Goal: Task Accomplishment & Management: Complete application form

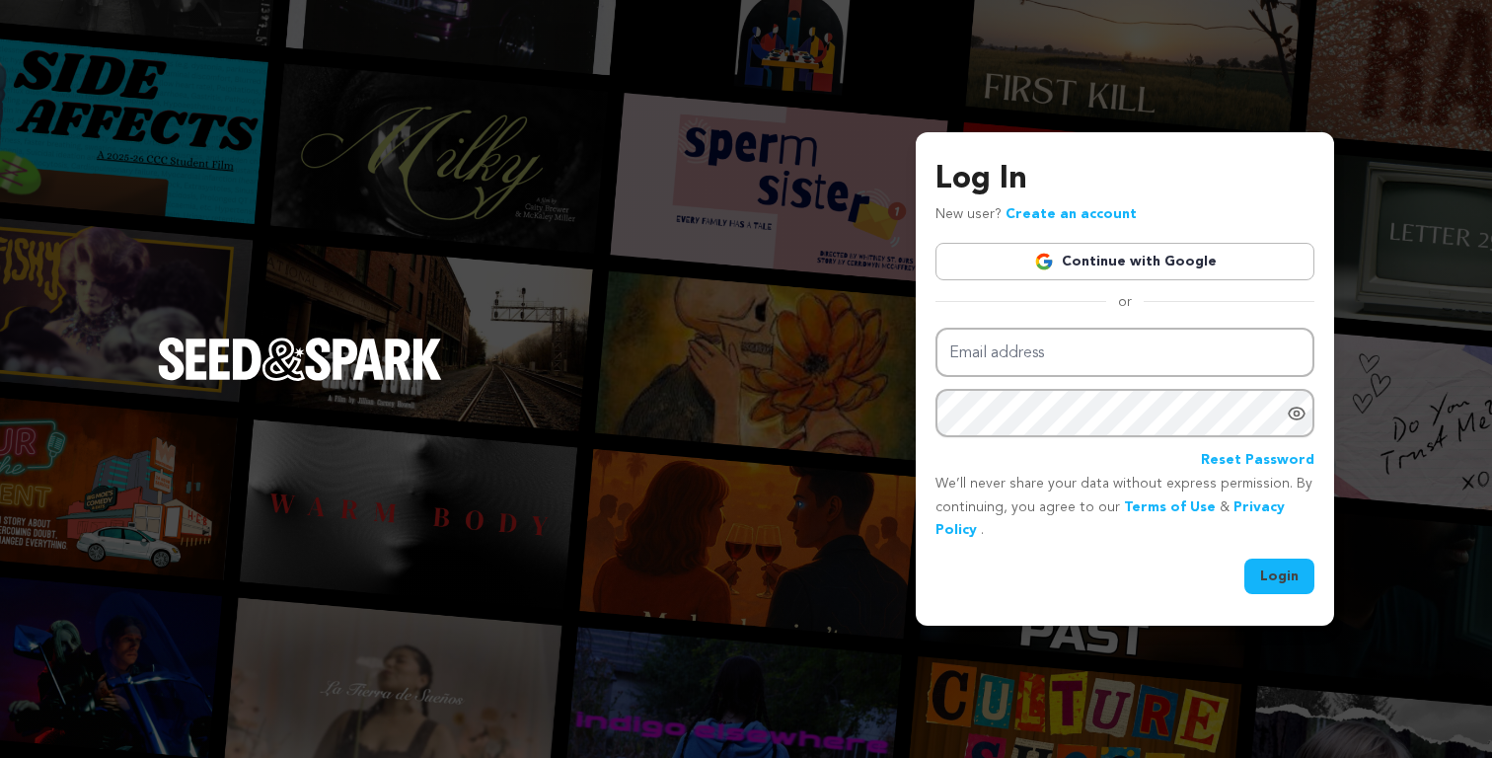
click at [1063, 381] on div "Email address Password Reset Password" at bounding box center [1125, 400] width 379 height 145
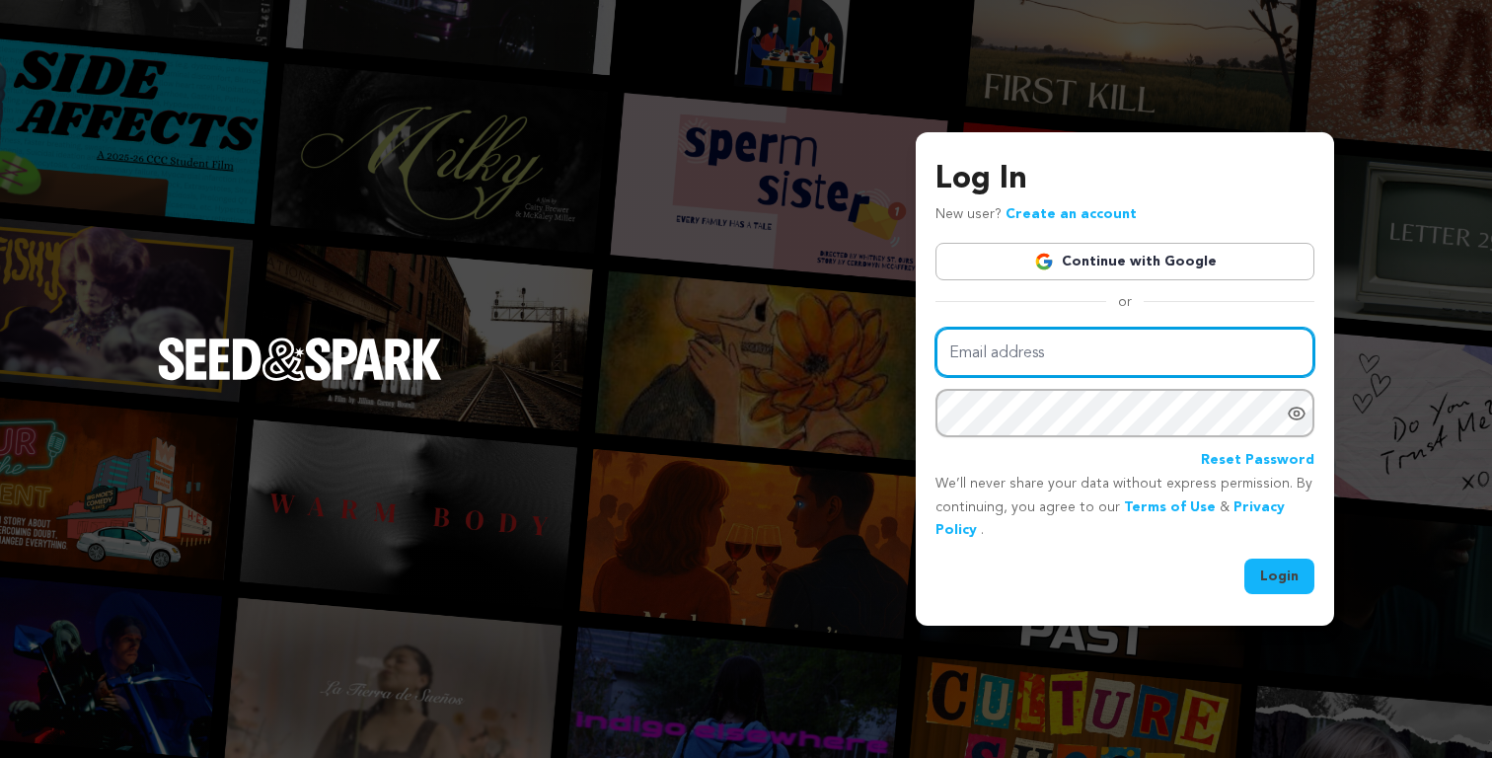
click at [1053, 342] on input "Email address" at bounding box center [1125, 353] width 379 height 50
type input "avery.gann@gmail.com"
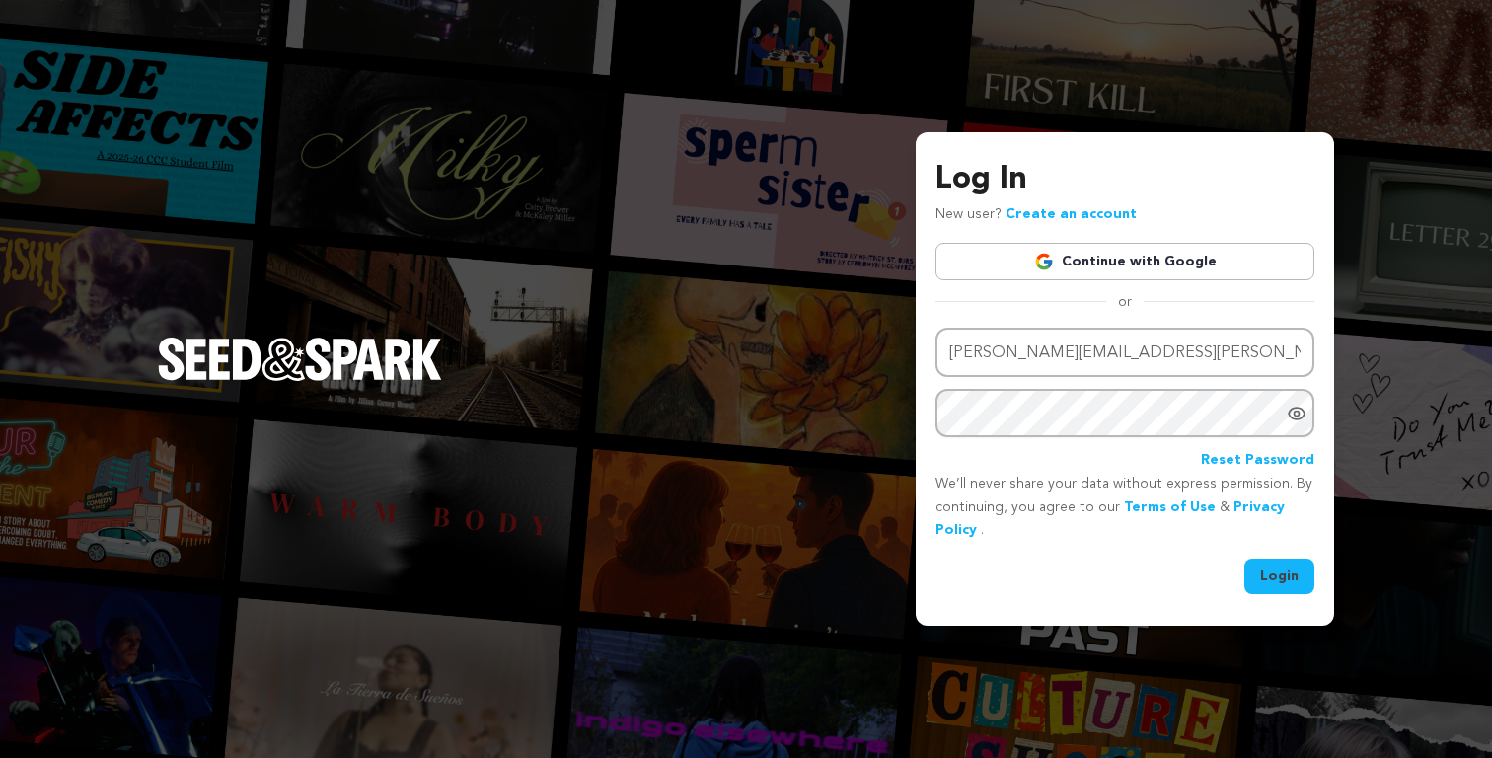
click at [1272, 568] on button "Login" at bounding box center [1280, 577] width 70 height 36
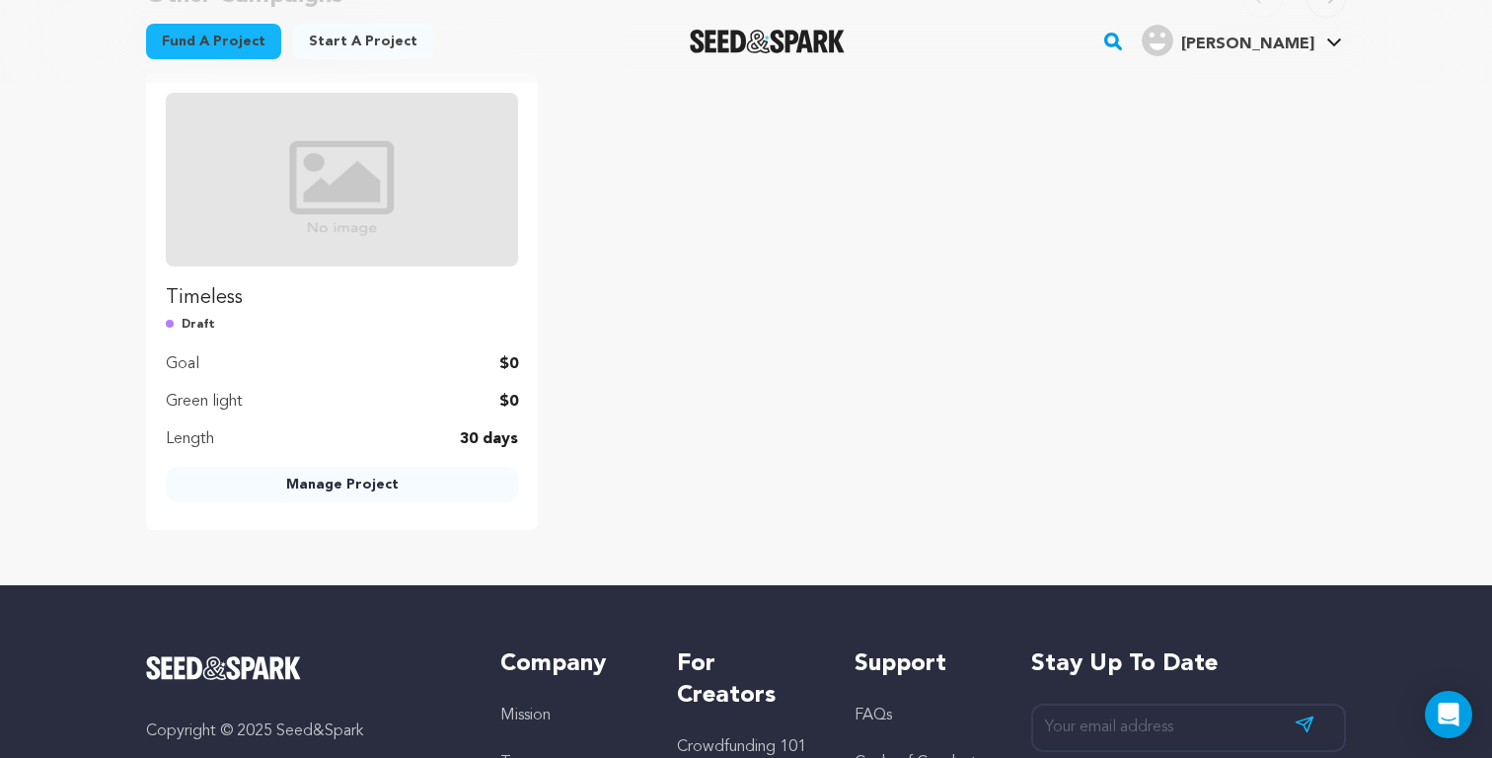
scroll to position [631, 0]
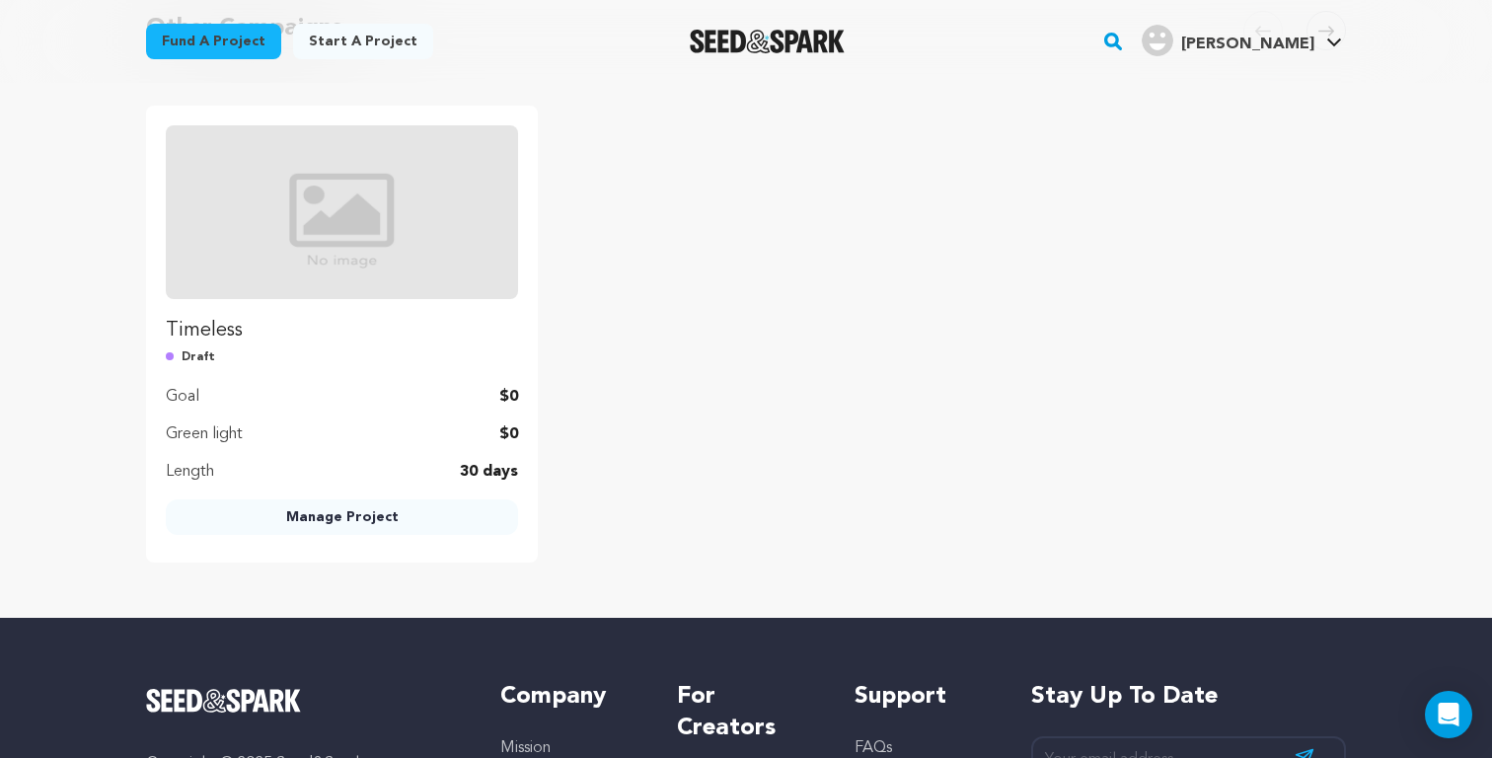
click at [361, 367] on p "Draft" at bounding box center [342, 357] width 352 height 23
click at [348, 513] on link "Manage Project" at bounding box center [342, 517] width 352 height 36
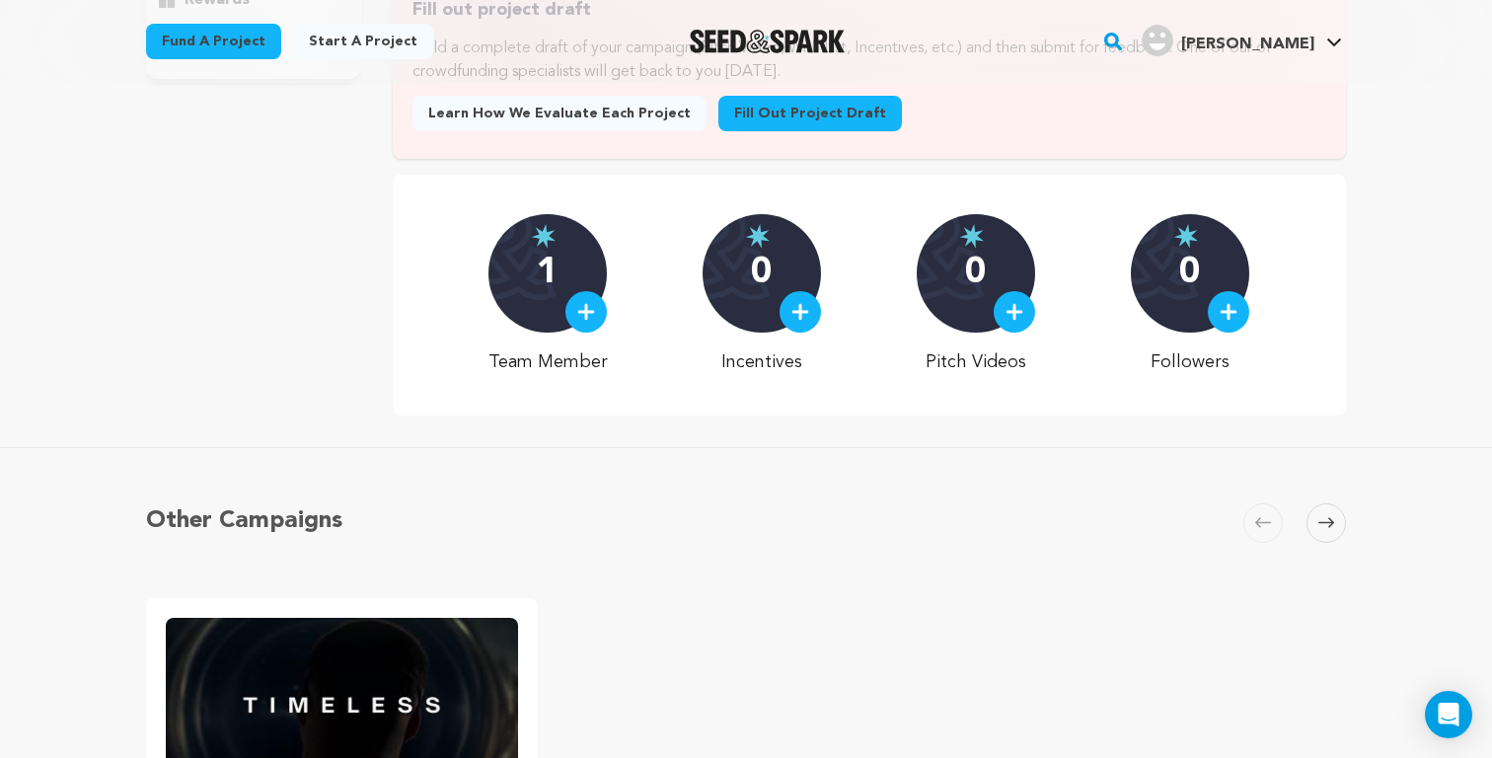
scroll to position [454, 0]
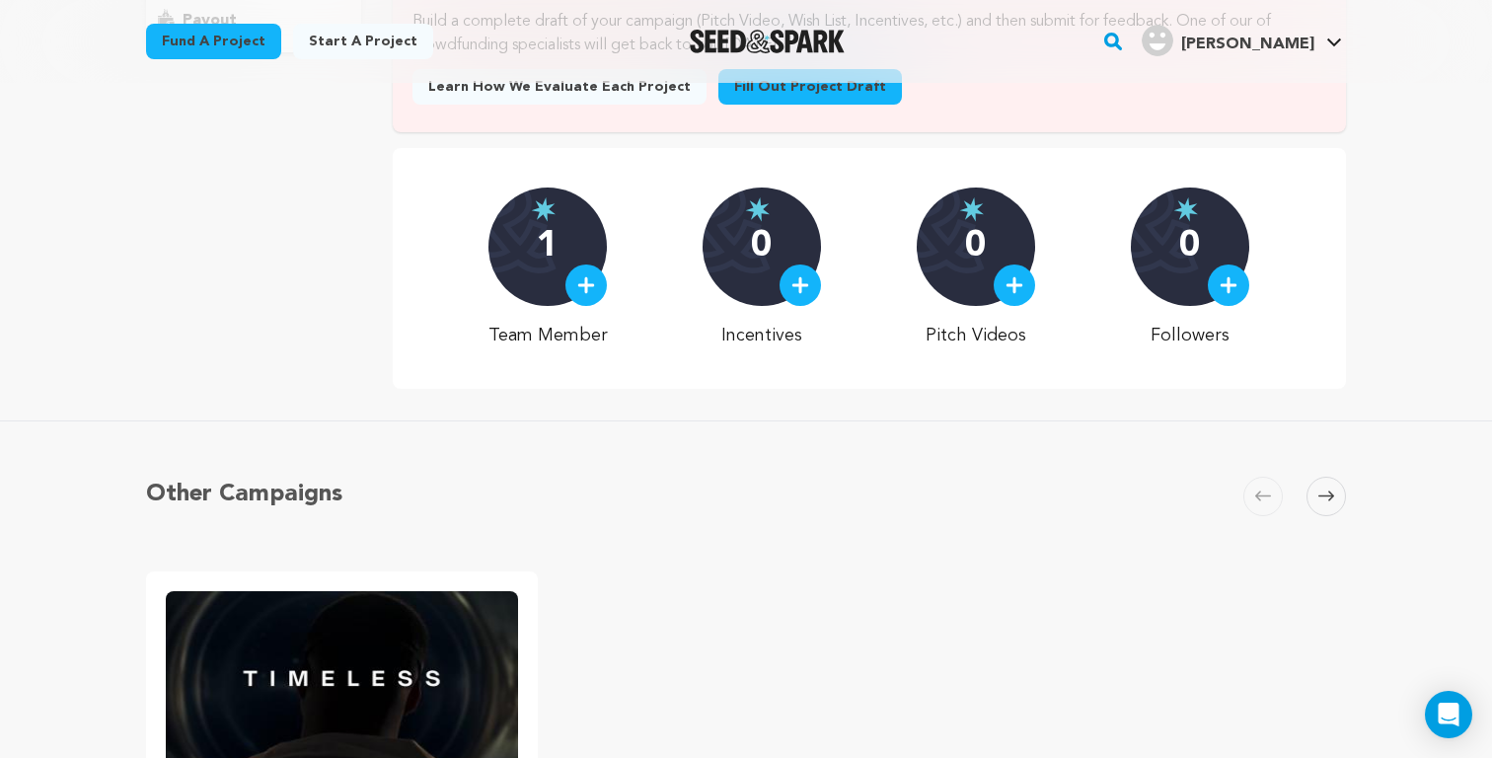
click at [738, 294] on div "0" at bounding box center [762, 247] width 118 height 118
click at [755, 342] on p "Incentives" at bounding box center [762, 336] width 119 height 28
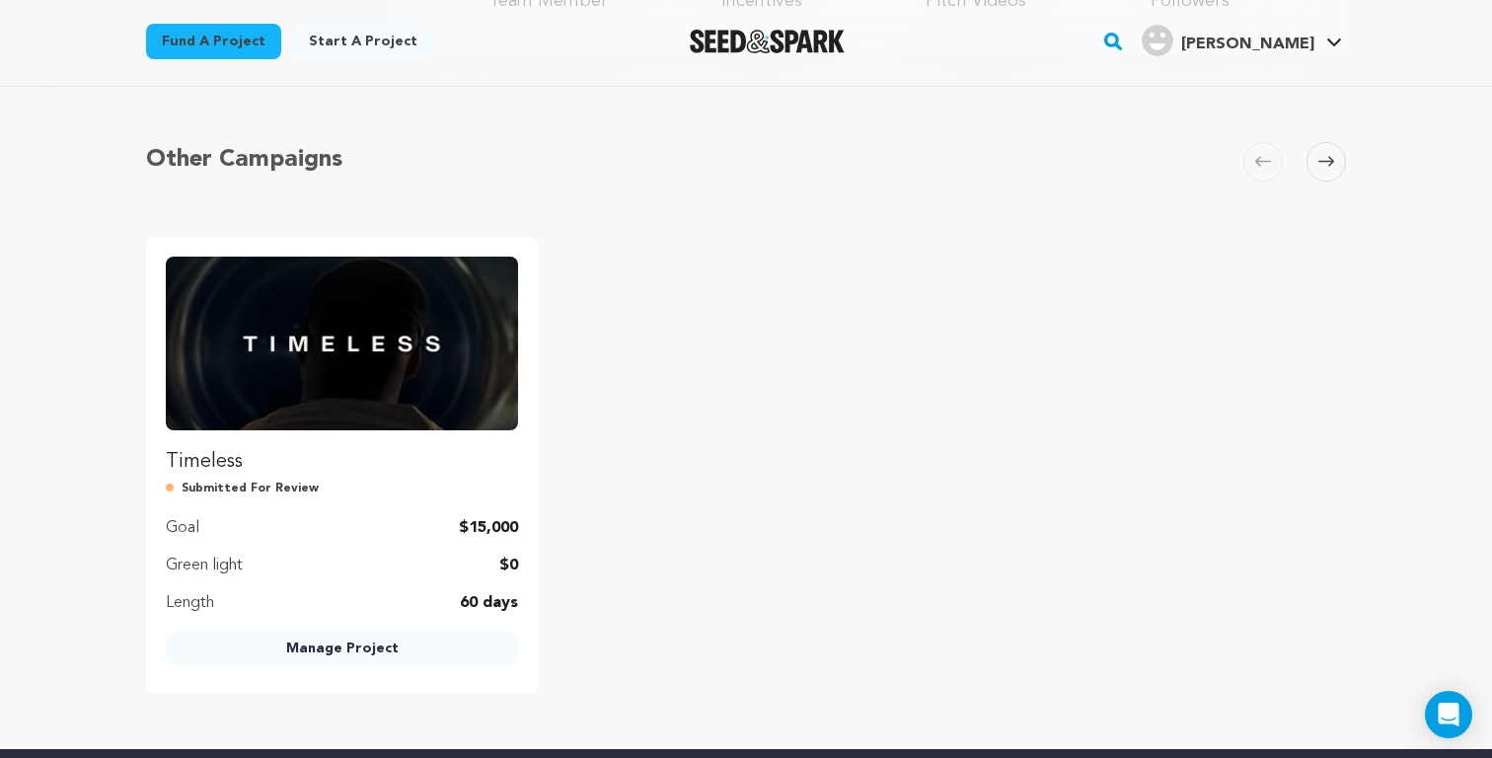
scroll to position [794, 0]
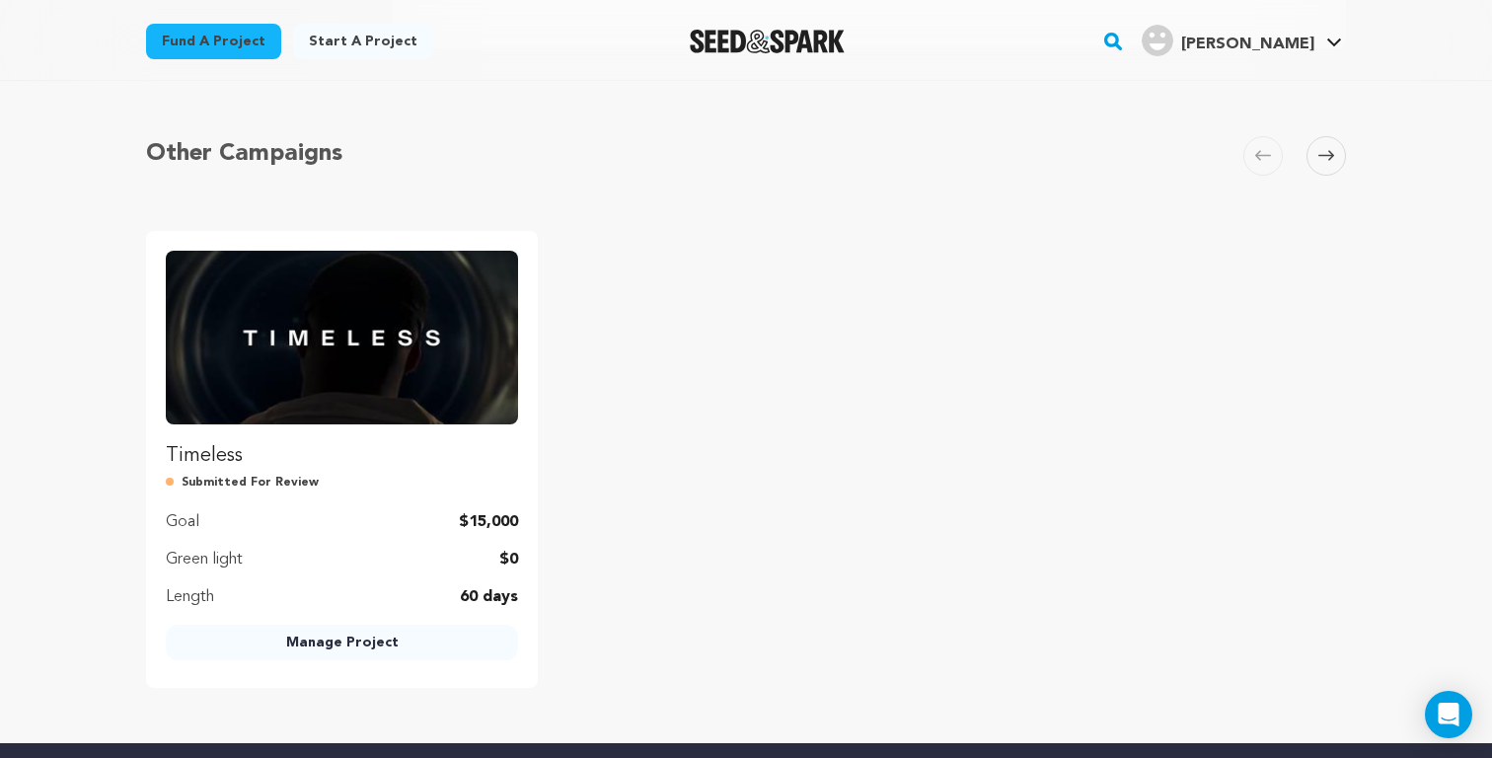
click at [328, 644] on link "Manage Project" at bounding box center [342, 643] width 352 height 36
click at [368, 641] on link "Manage Project" at bounding box center [342, 643] width 352 height 36
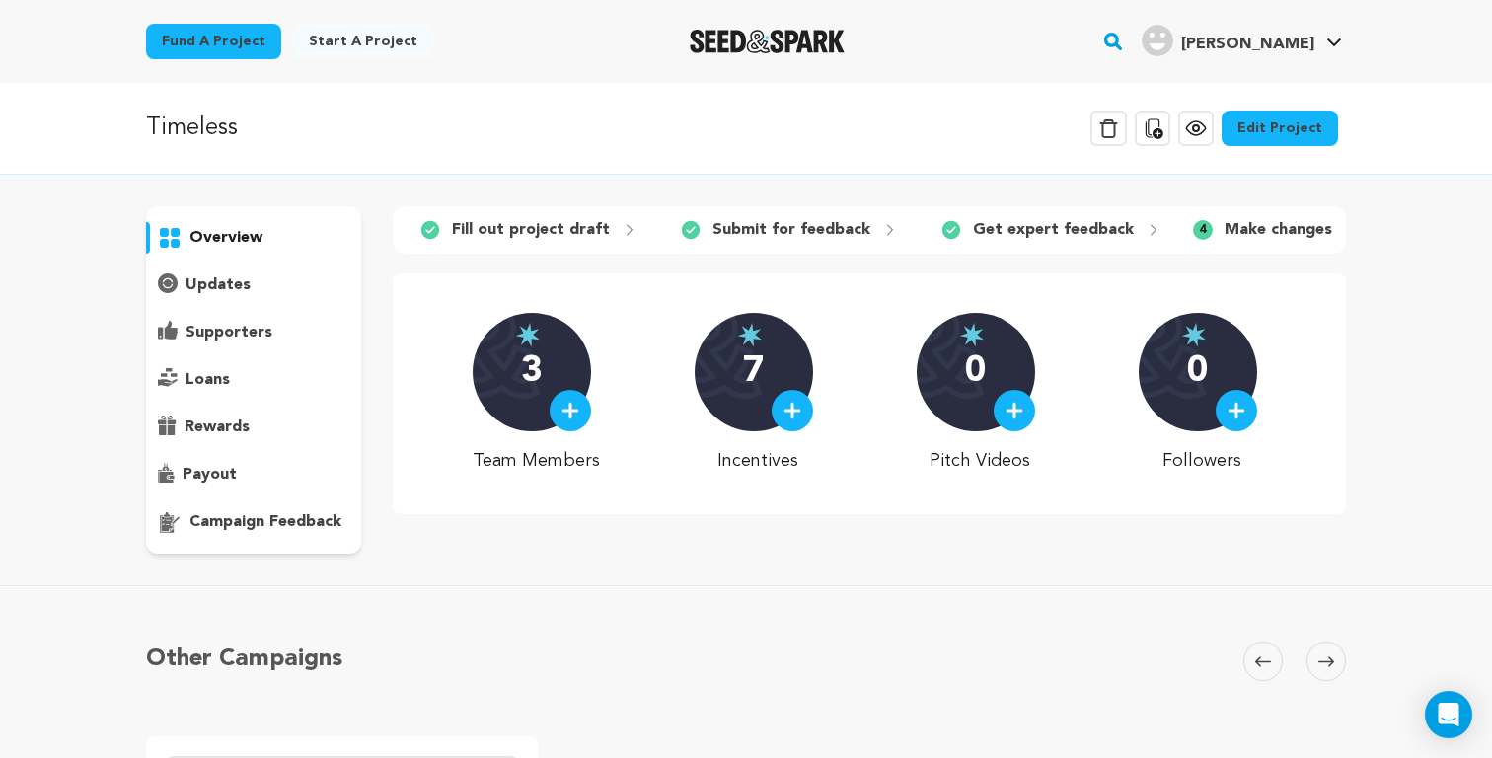
click at [547, 230] on p "Fill out project draft" at bounding box center [531, 230] width 158 height 24
click at [745, 331] on div "7" at bounding box center [754, 372] width 118 height 118
click at [760, 415] on div "7" at bounding box center [754, 372] width 118 height 118
click at [759, 458] on p "Incentives" at bounding box center [758, 461] width 127 height 28
click at [1245, 139] on link "Edit Project" at bounding box center [1280, 129] width 116 height 36
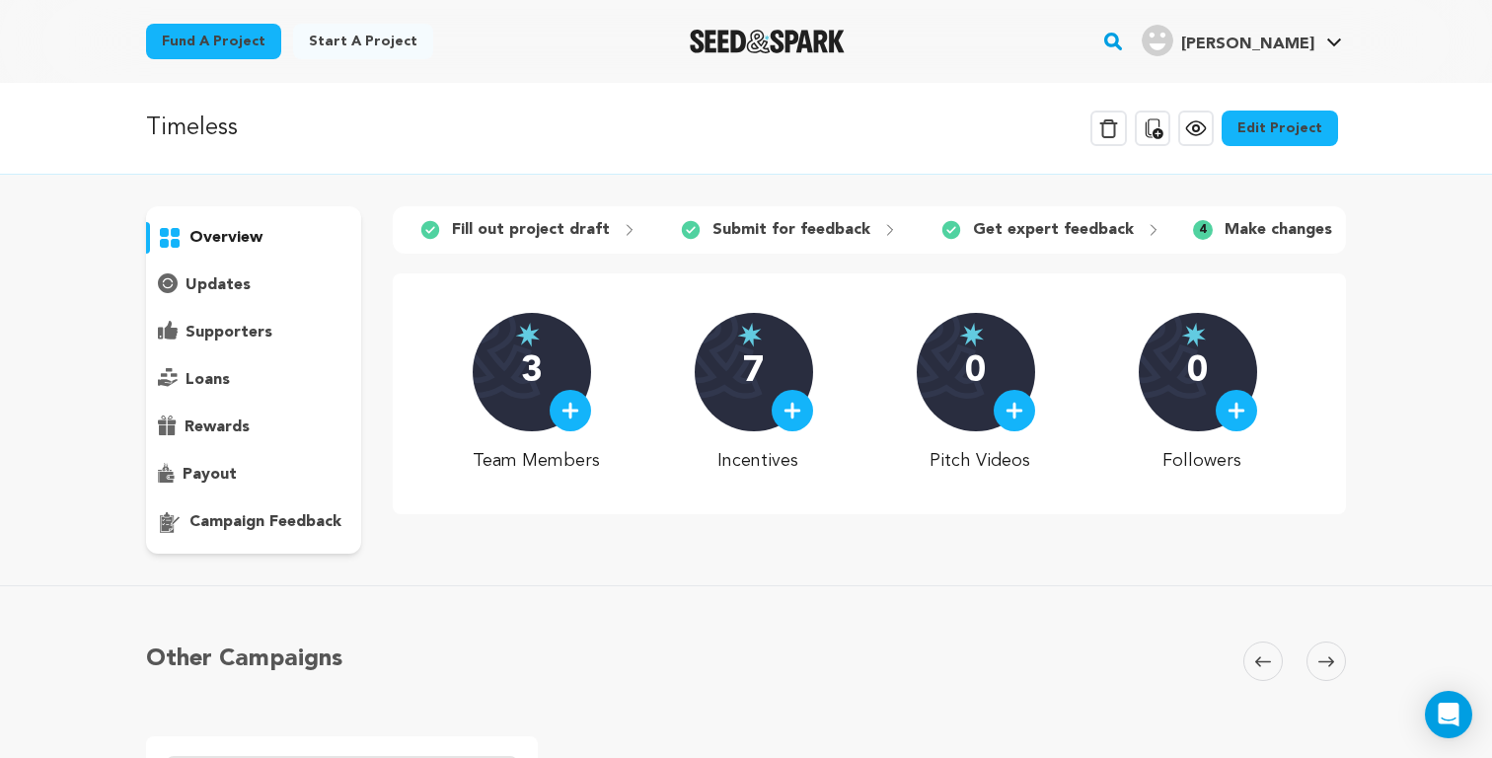
click at [1267, 119] on link "Edit Project" at bounding box center [1280, 129] width 116 height 36
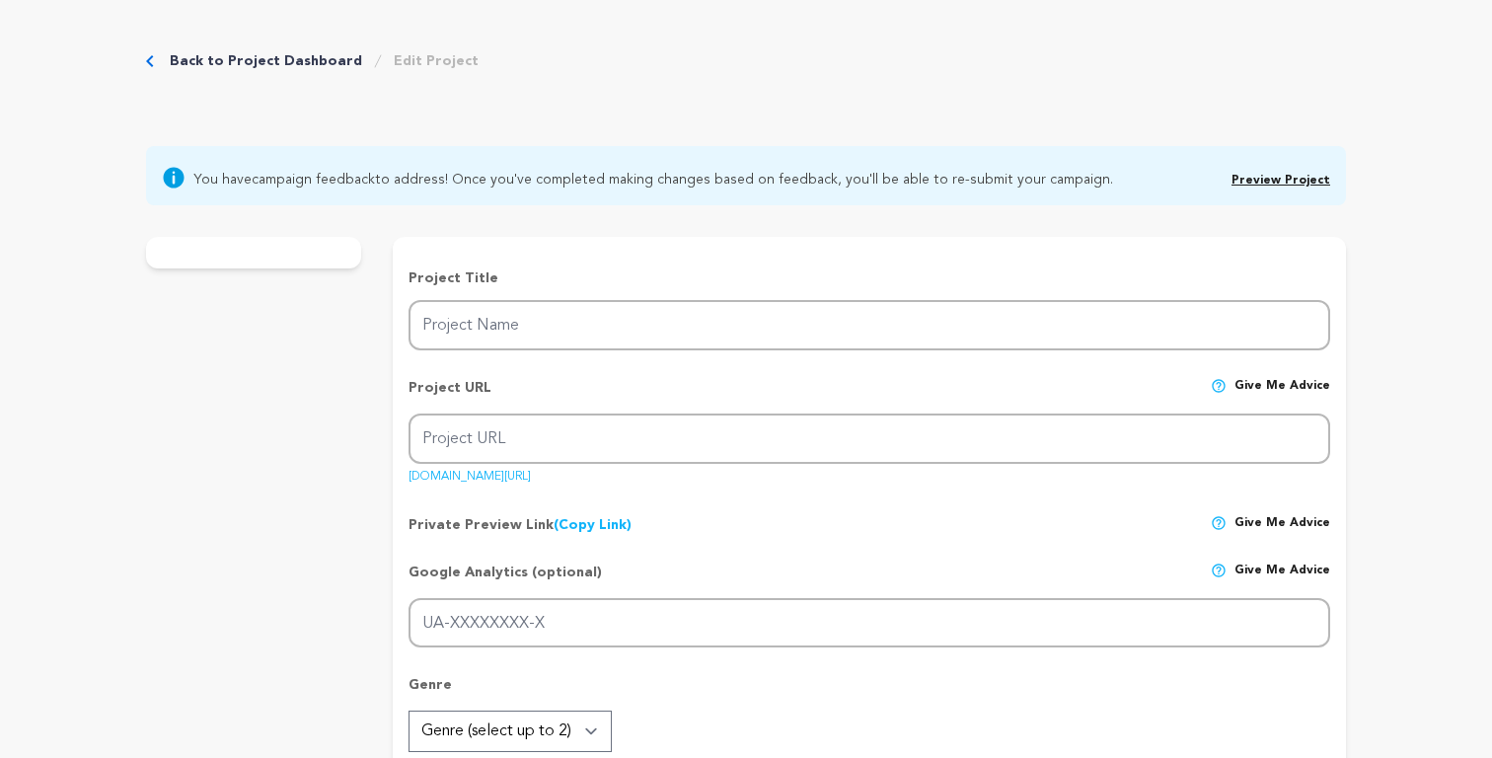
type input "Timeless"
type input "timelesstheshort"
type input "Desperate to rewrite his family’s legacy, a physicist jumps back in time to kil…"
type textarea "How is one supposed to have blind faith in a system that was built to destroy t…"
type textarea "We strive to illustrate an unvarnished look into the complex spectacle that is …"
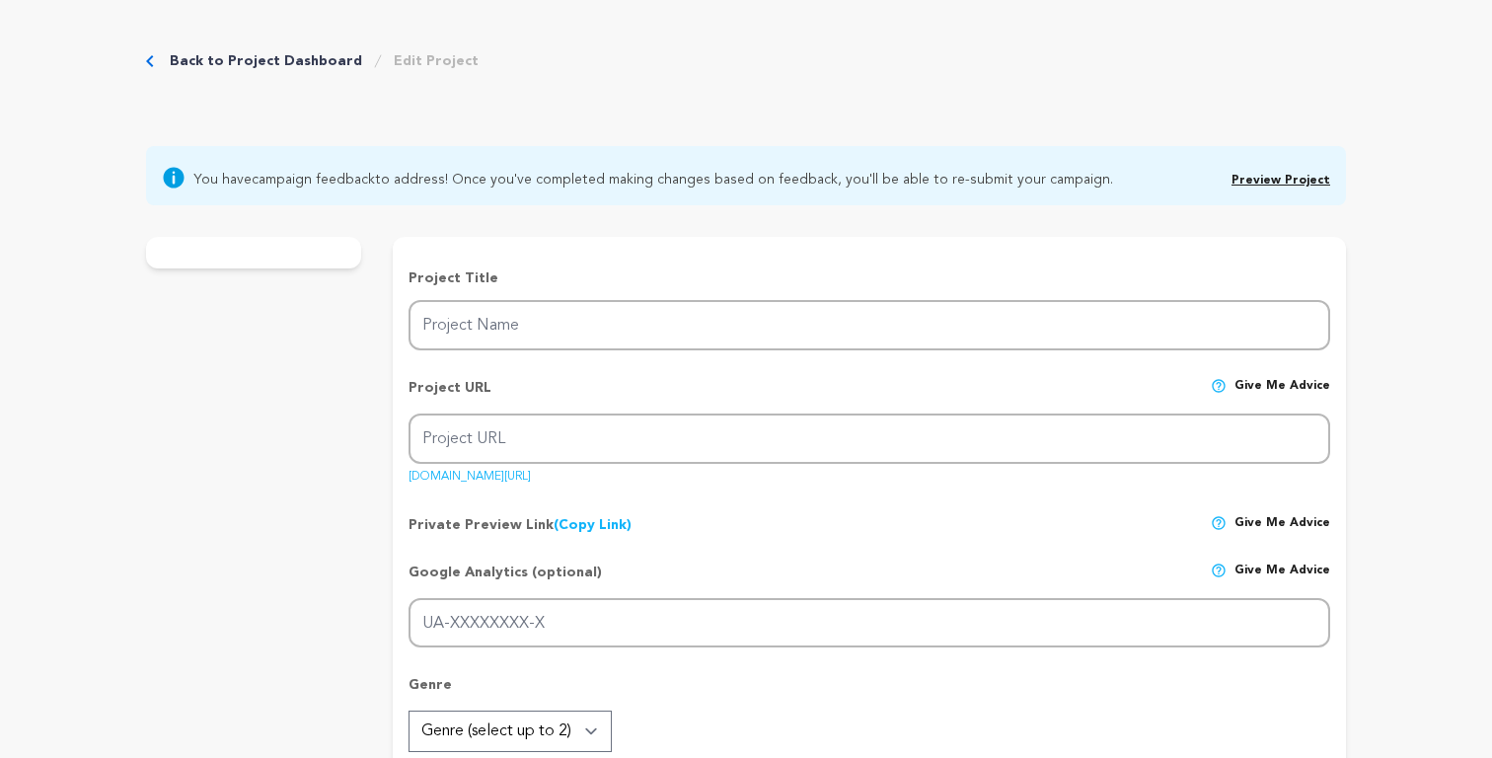
type textarea "MXR Films LLC"
radio input "true"
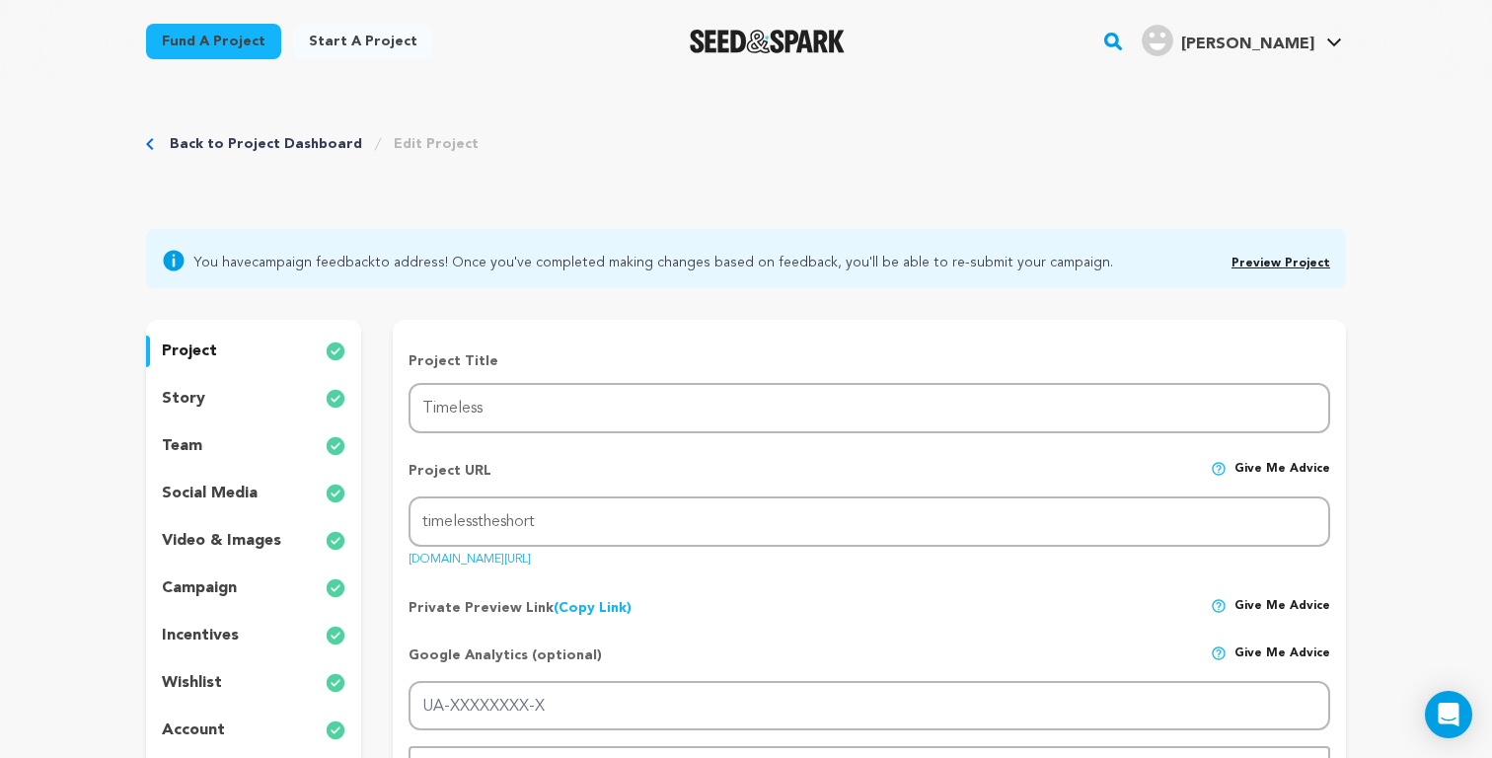
click at [246, 645] on div "incentives" at bounding box center [253, 636] width 215 height 32
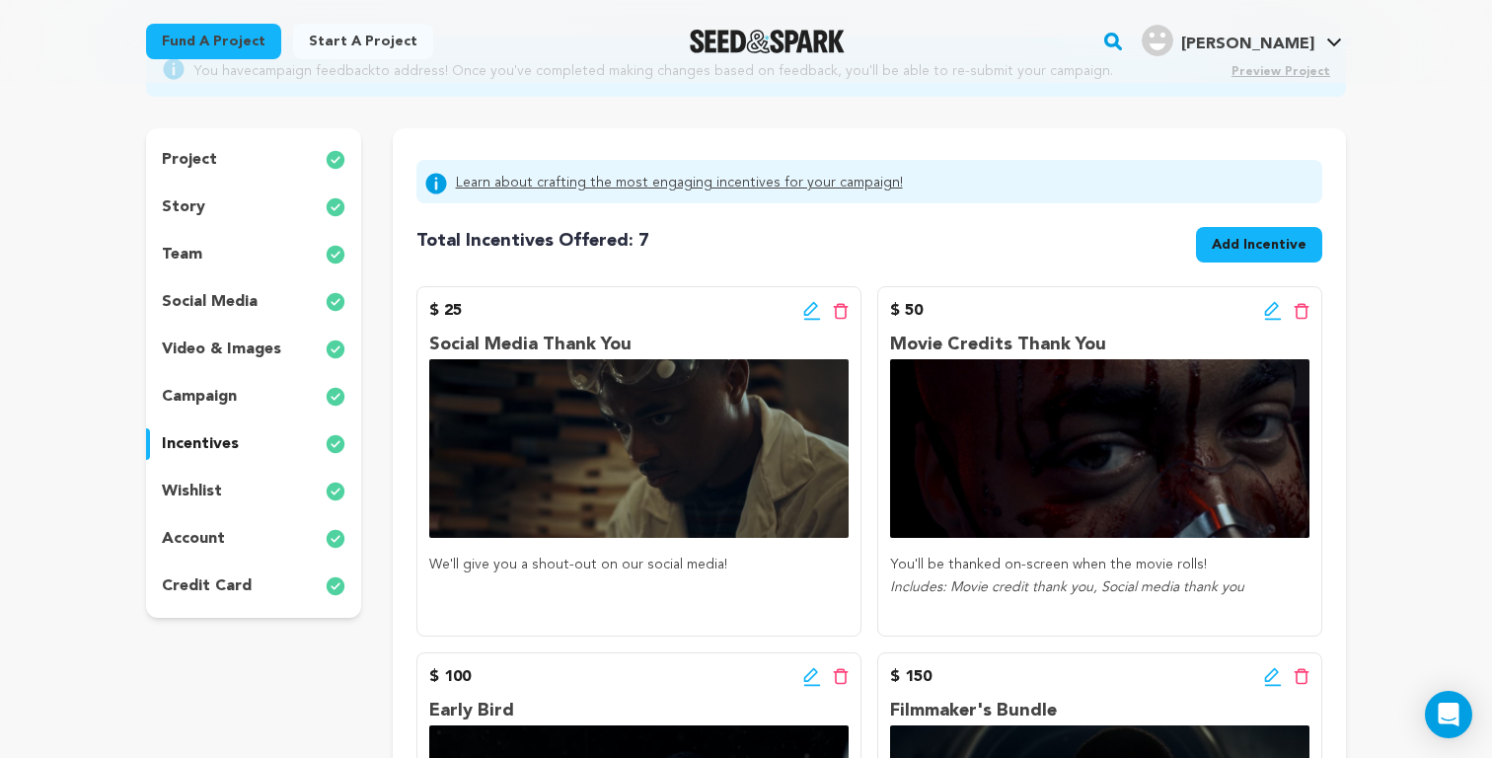
scroll to position [193, 0]
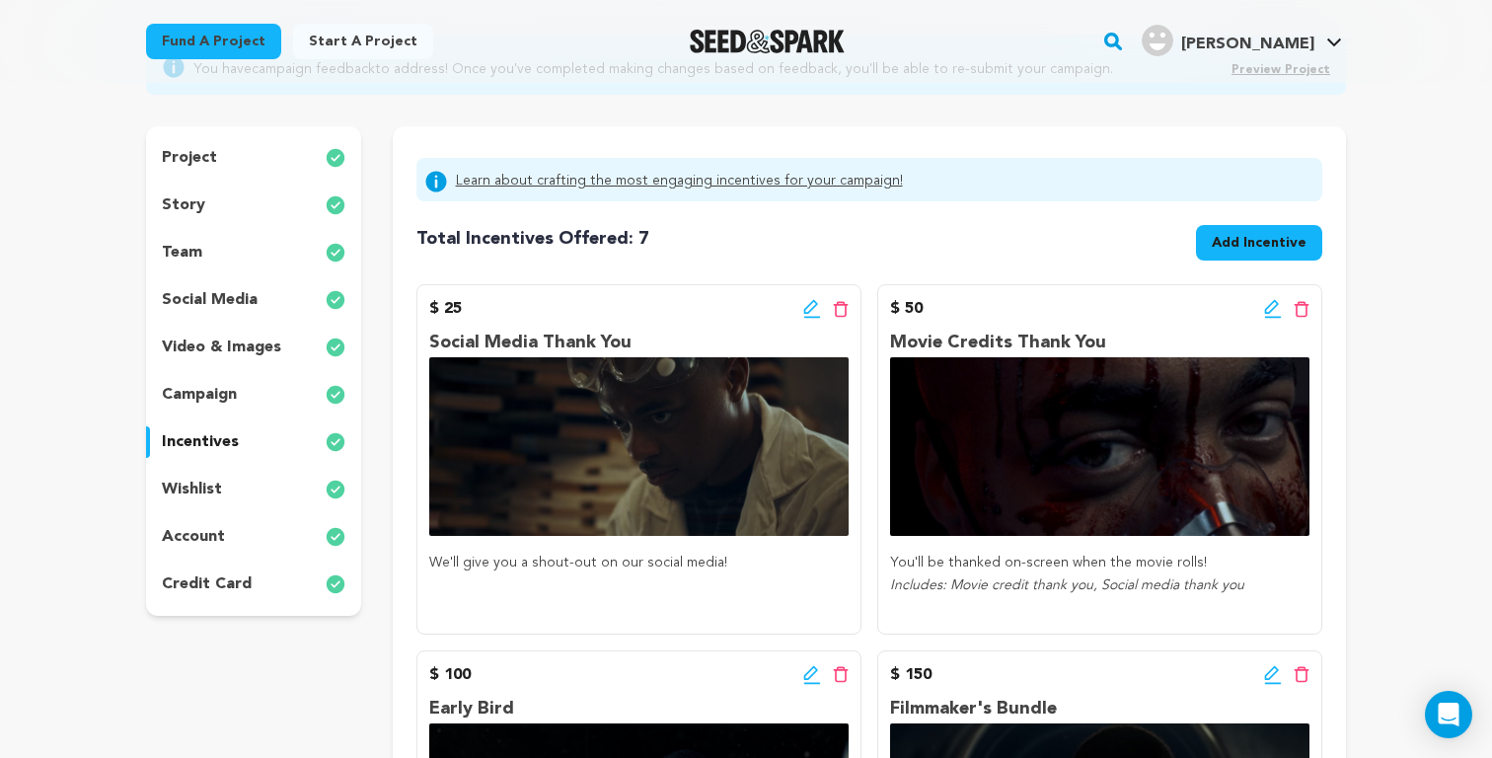
click at [218, 480] on p "wishlist" at bounding box center [192, 490] width 60 height 24
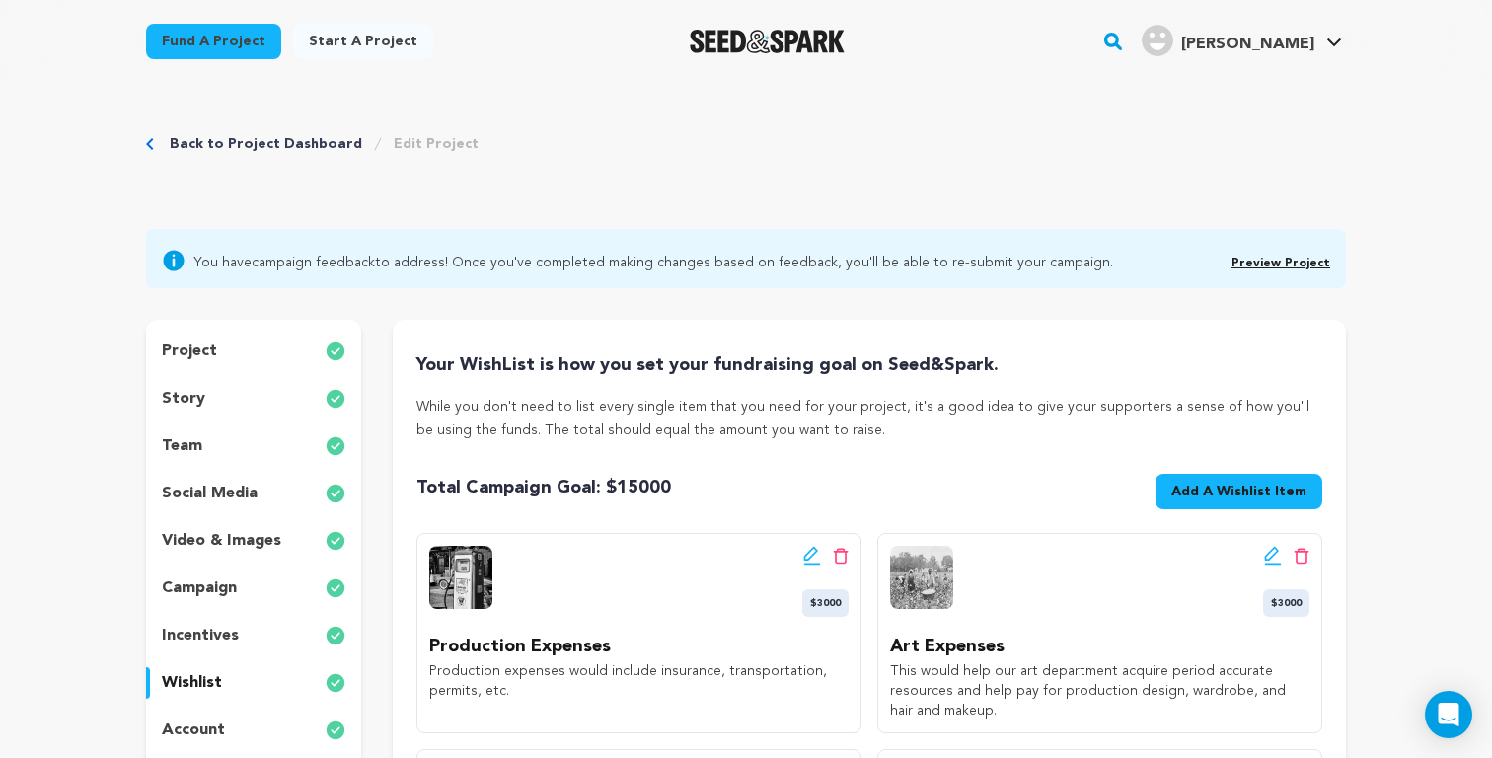
click at [249, 631] on div "incentives" at bounding box center [253, 636] width 215 height 32
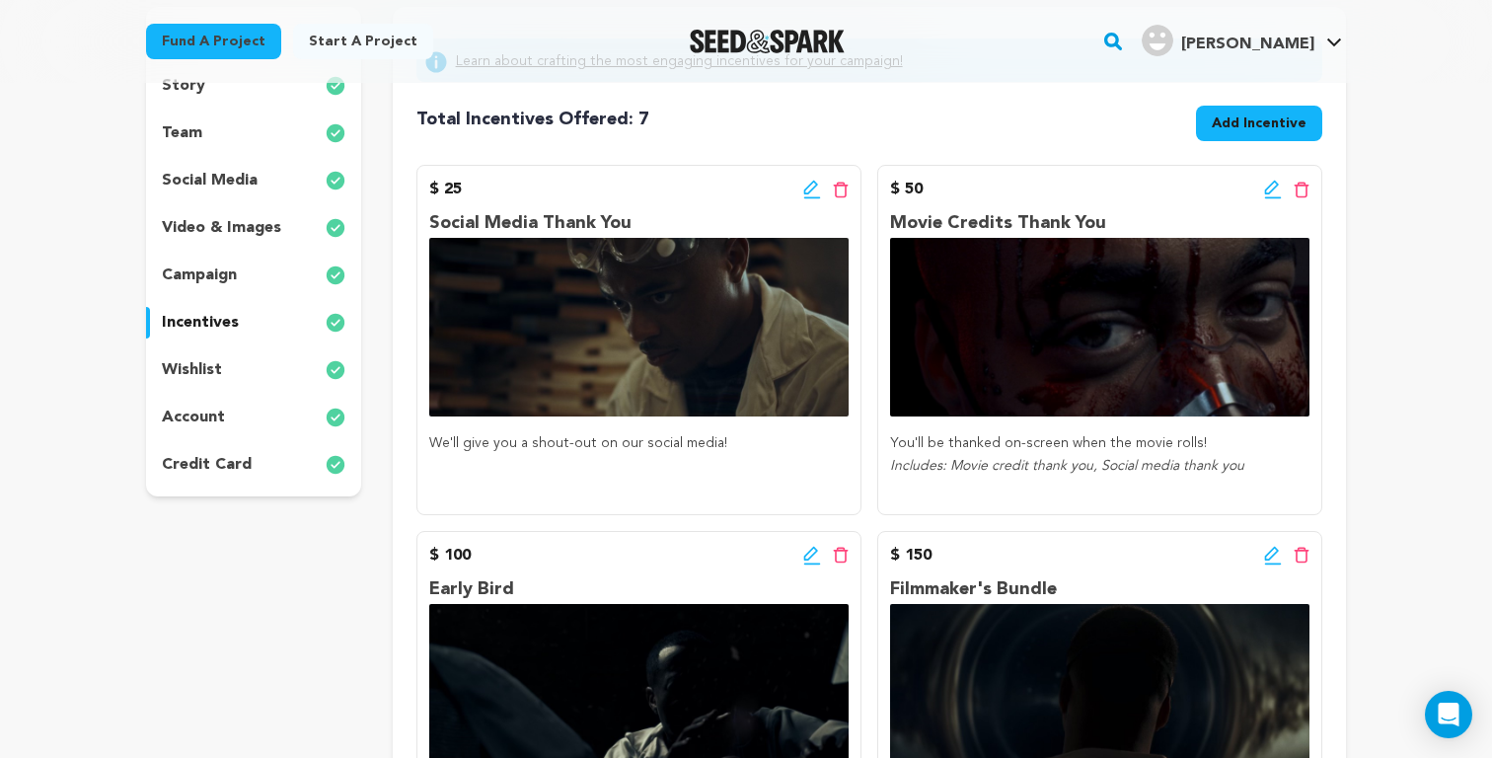
scroll to position [292, 0]
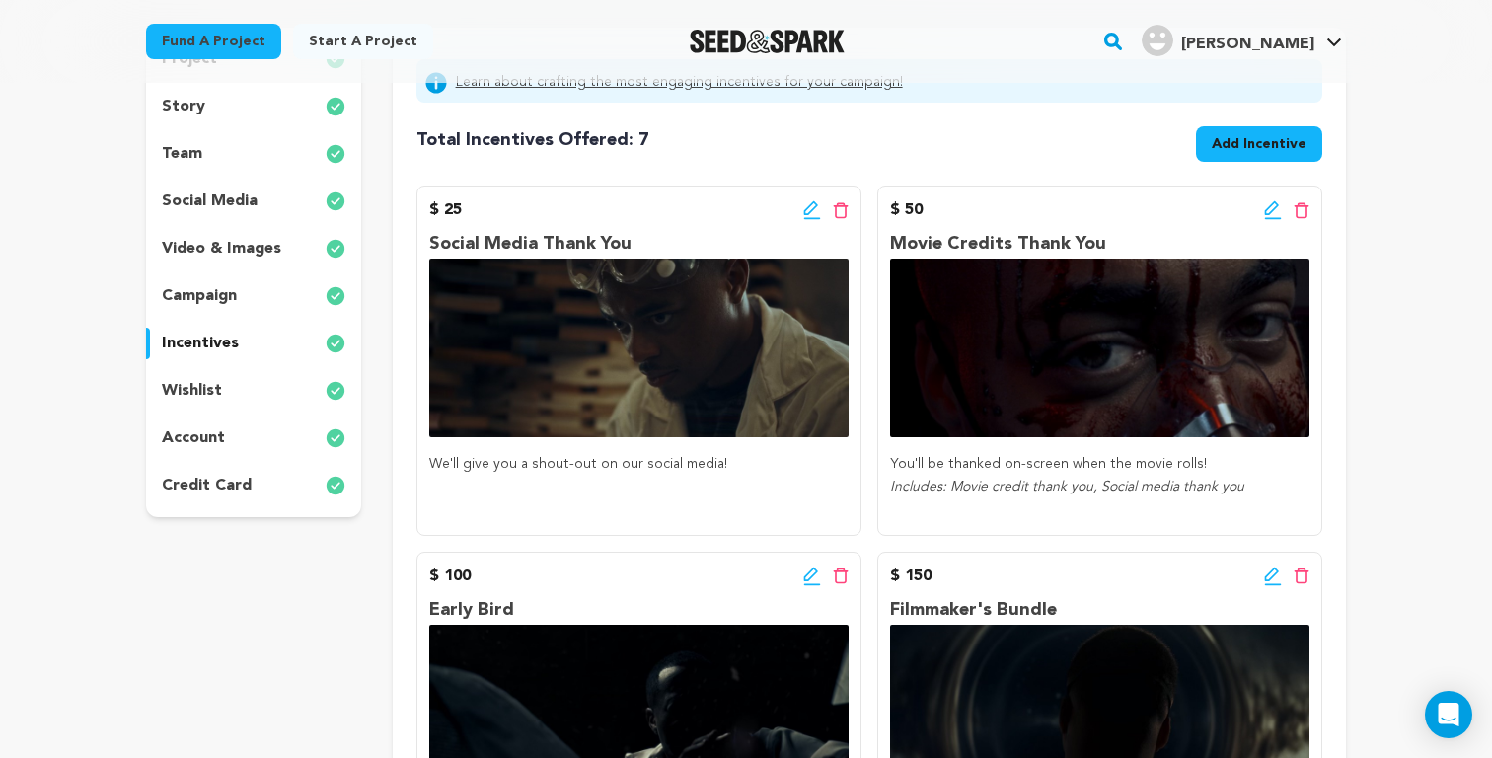
click at [642, 222] on div "$ 25 Edit incentive button Delete incentive button Social Media Thank You We'll…" at bounding box center [638, 361] width 445 height 350
click at [204, 111] on div "story" at bounding box center [253, 107] width 215 height 32
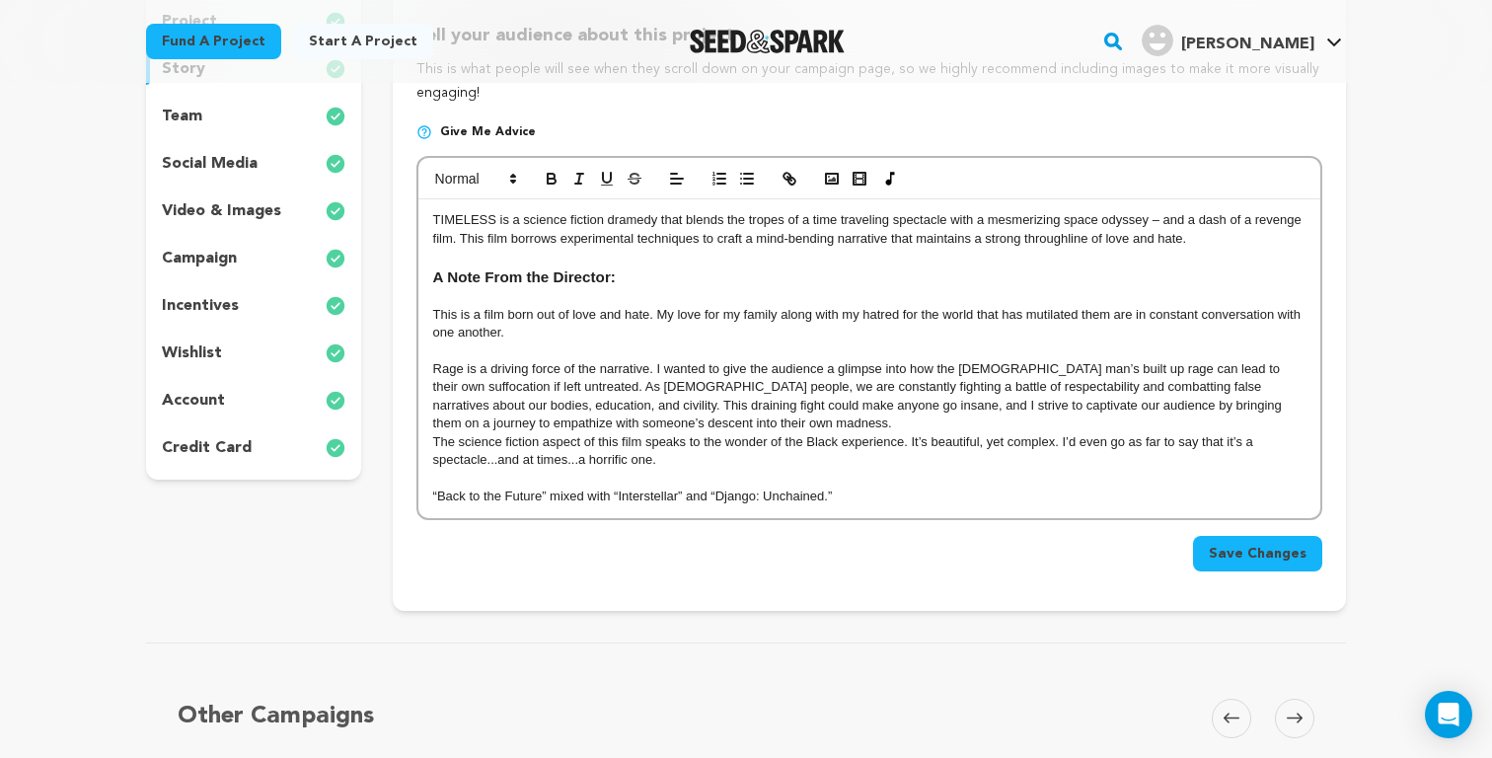
scroll to position [319, 0]
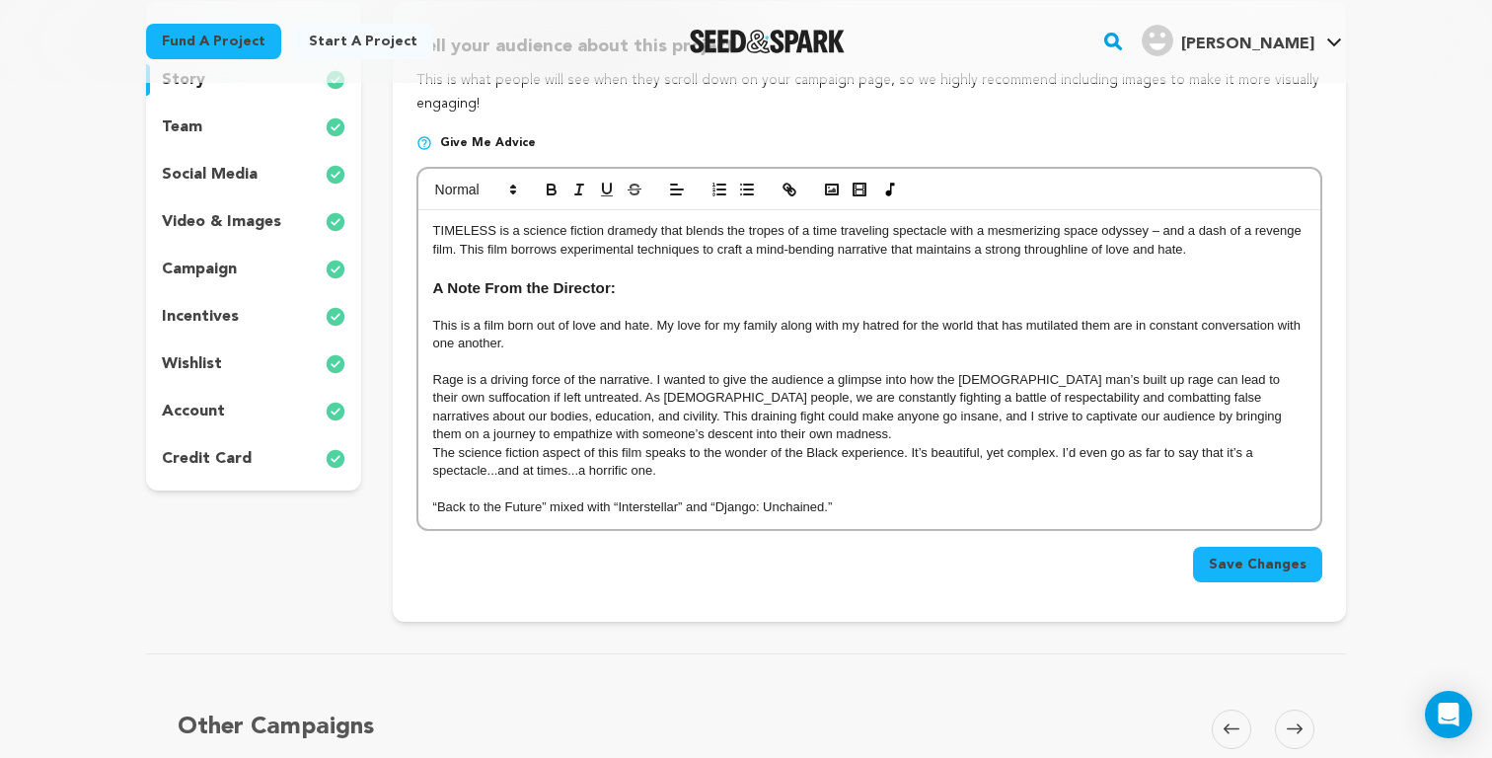
click at [650, 420] on span "Rage is a driving force of the narrative. I wanted to give the audience a glimp…" at bounding box center [859, 406] width 853 height 69
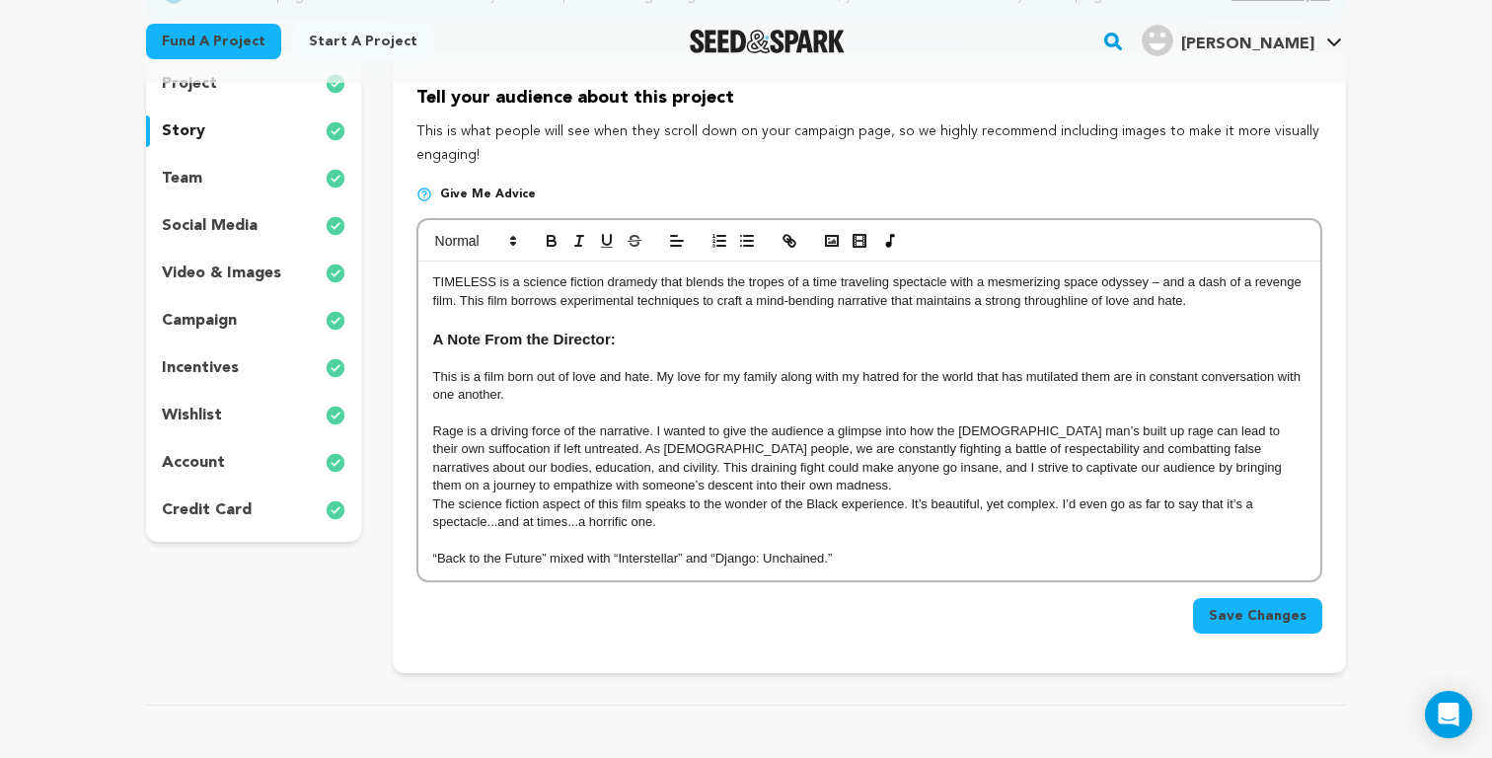
scroll to position [268, 0]
click at [197, 193] on div "project story team social media video & images campaign incentives wishlist acc…" at bounding box center [253, 296] width 215 height 490
click at [188, 172] on p "team" at bounding box center [182, 178] width 40 height 24
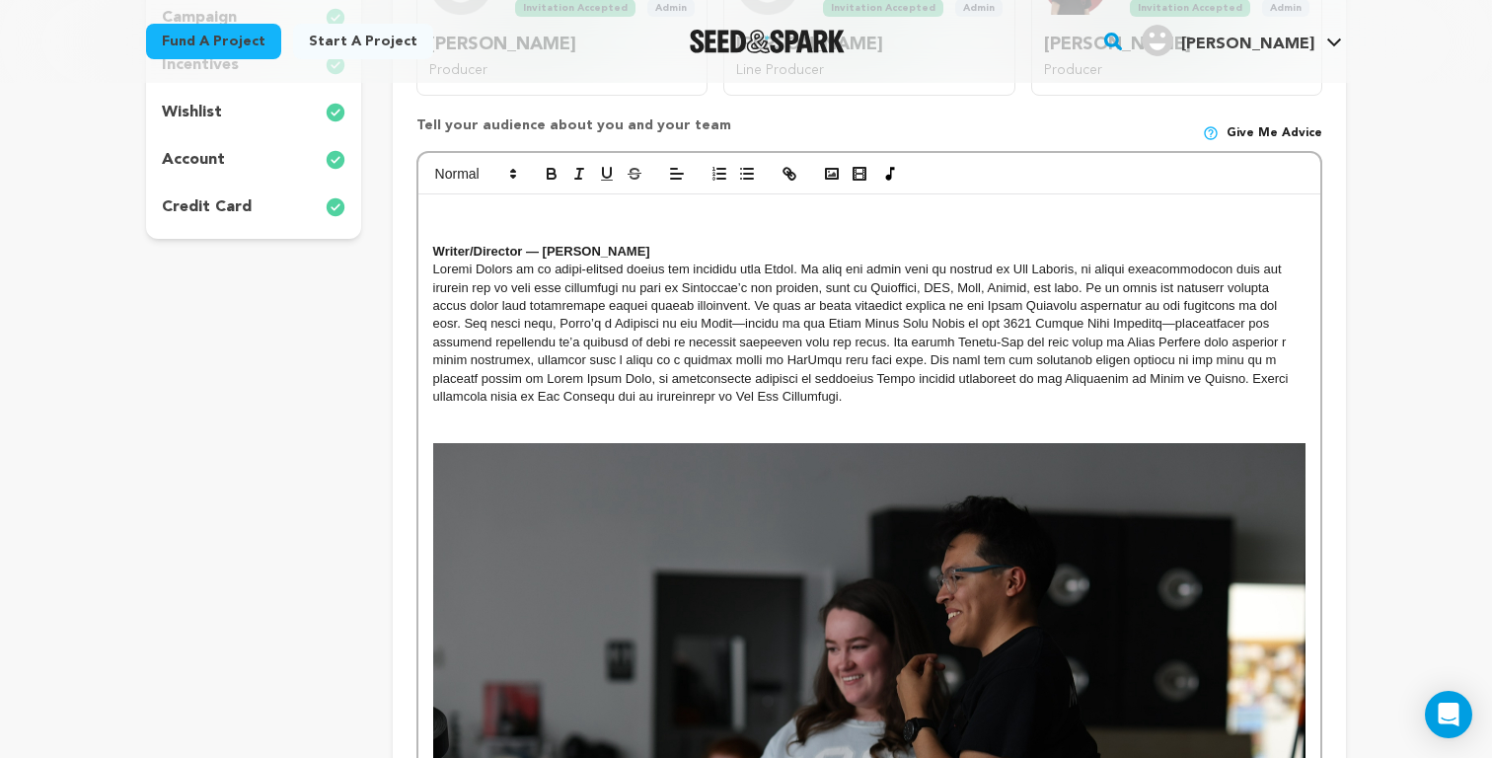
scroll to position [555, 0]
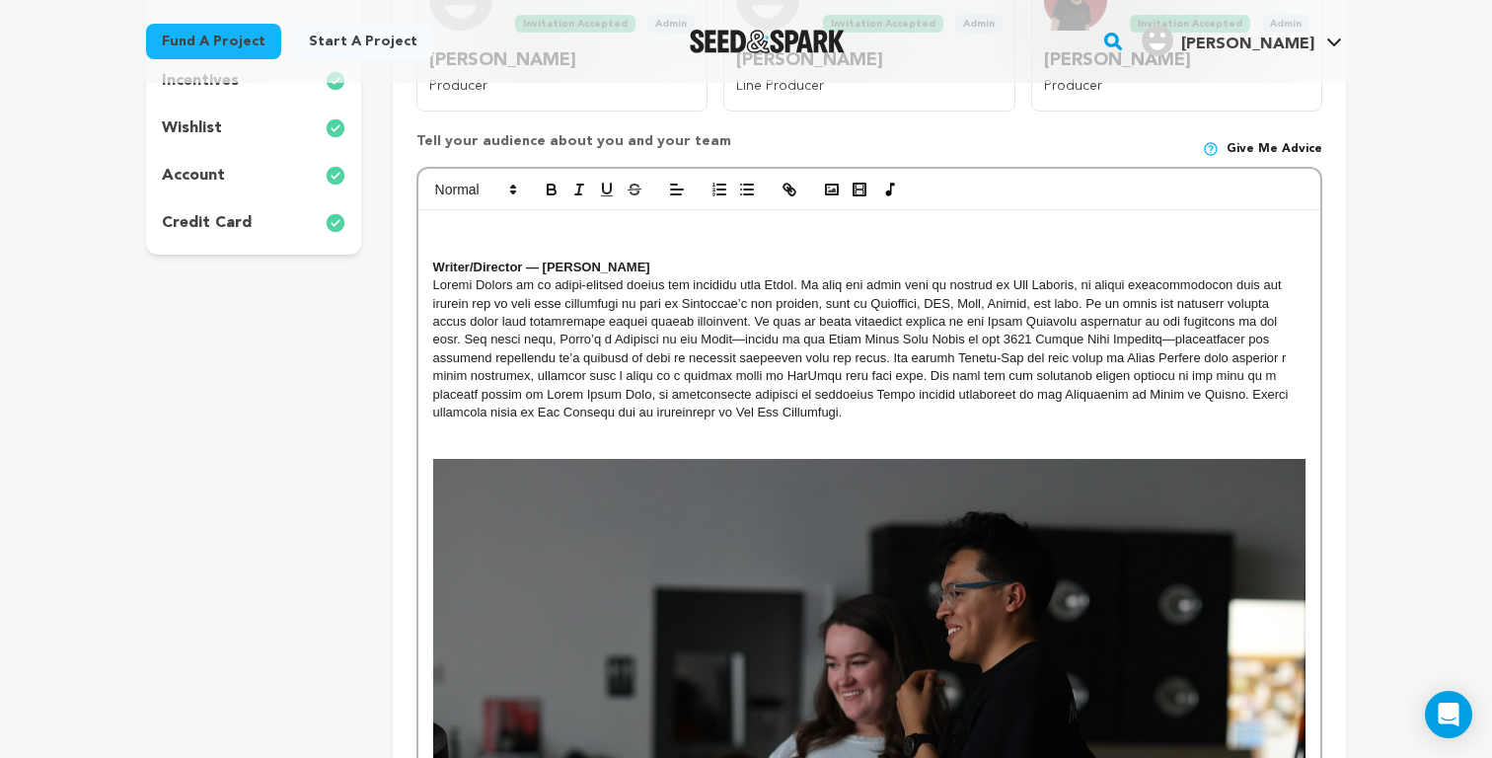
click at [560, 324] on span at bounding box center [862, 348] width 859 height 142
click at [537, 240] on p at bounding box center [869, 231] width 872 height 18
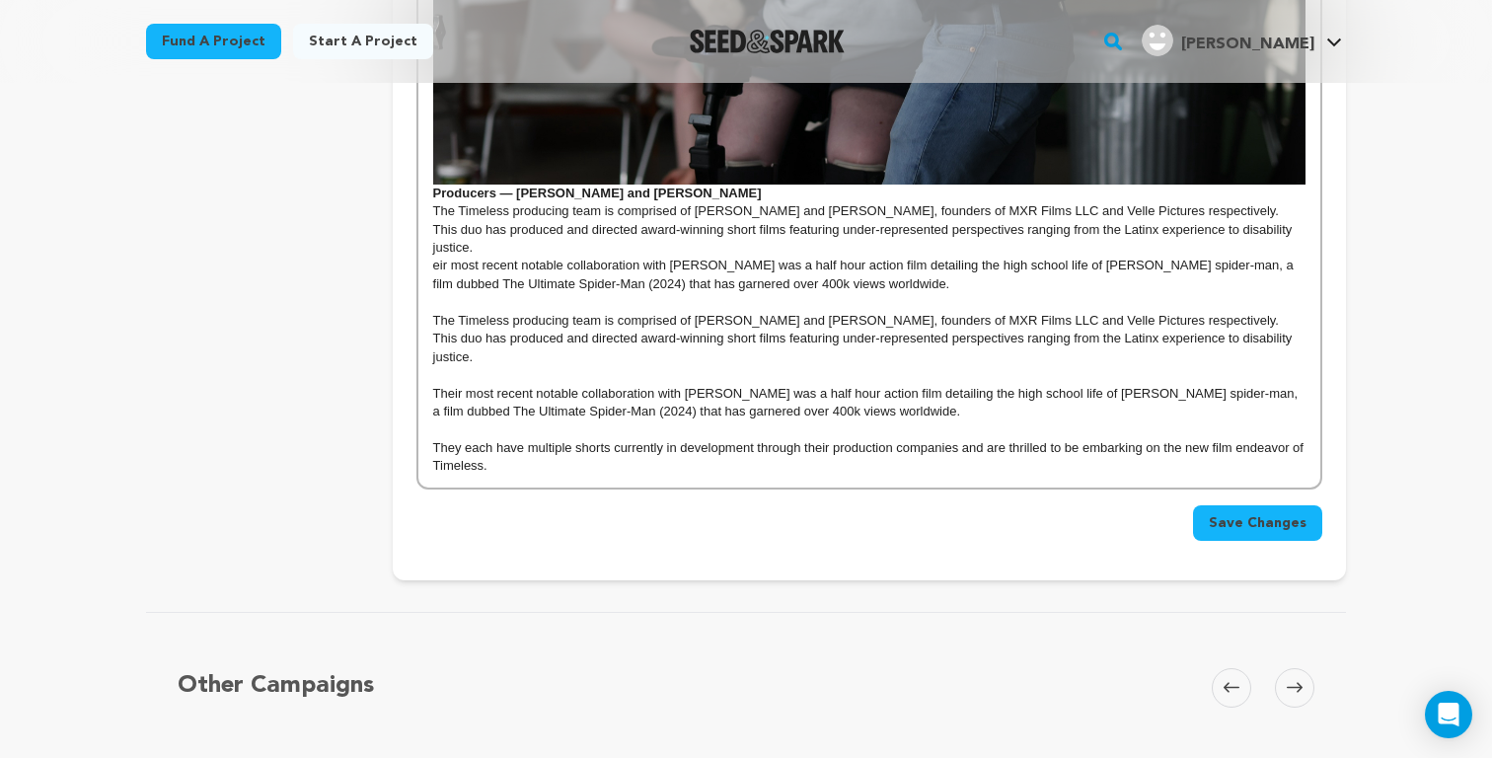
scroll to position [1477, 0]
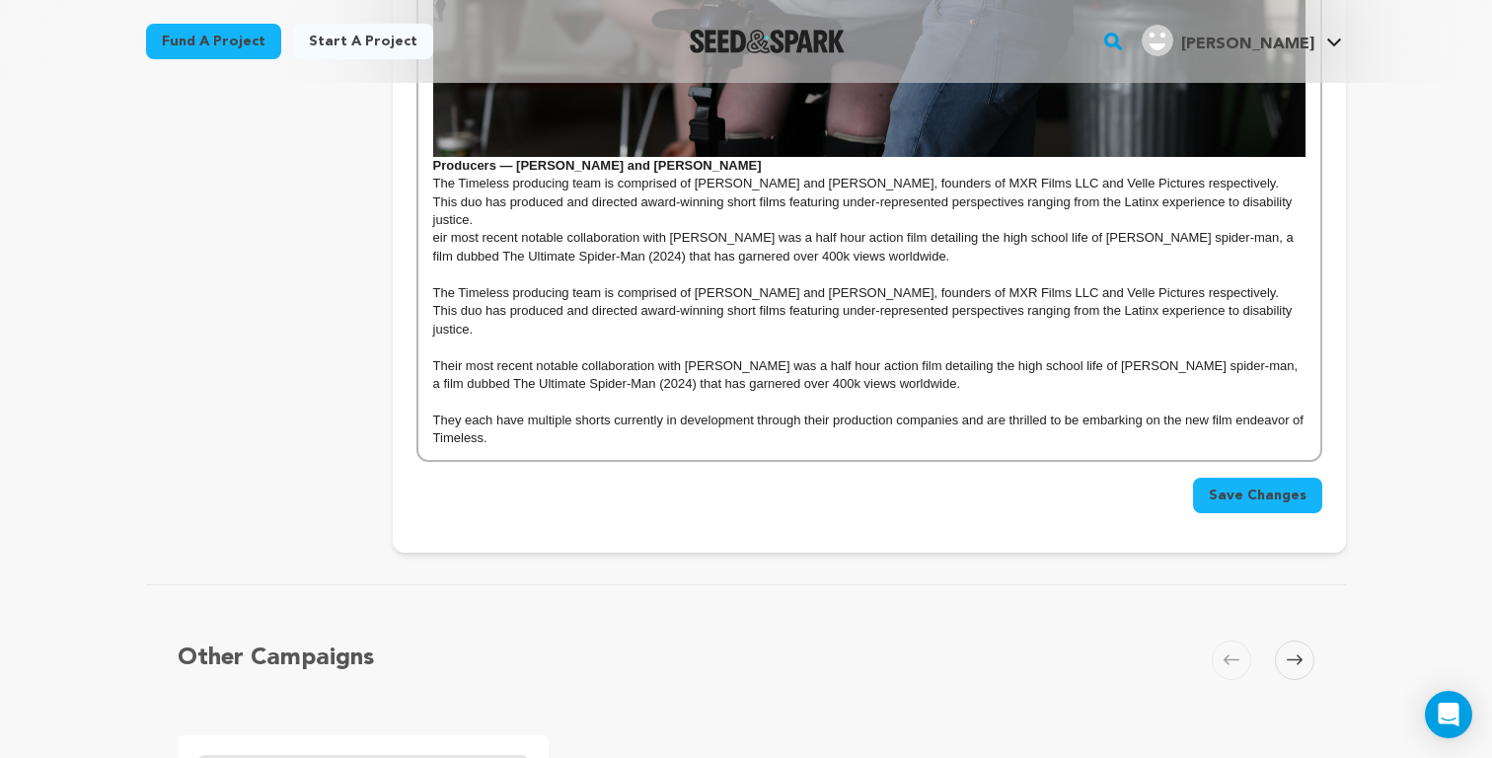
click at [591, 357] on p "Their most recent notable collaboration with Xavier was a half hour action film…" at bounding box center [869, 375] width 872 height 37
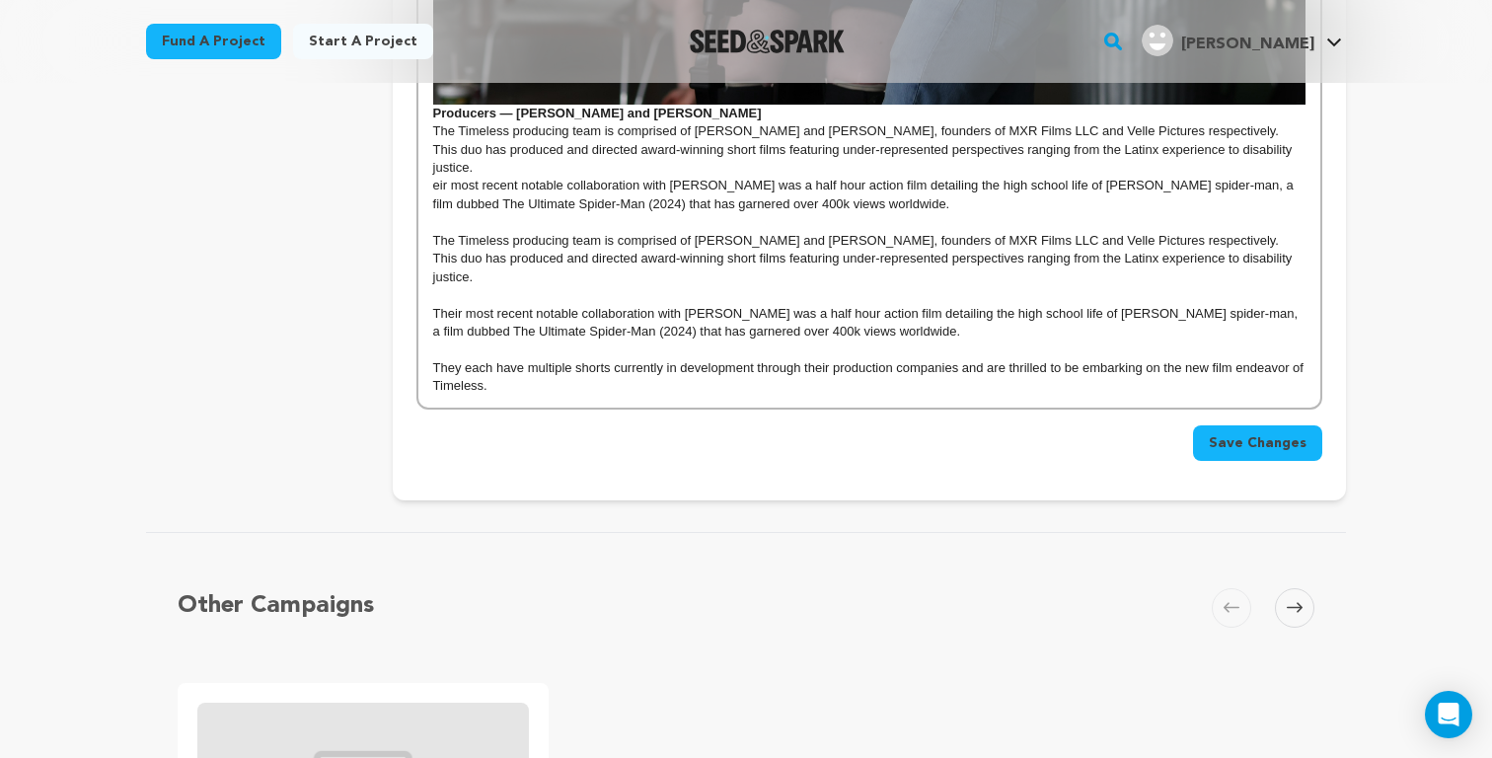
scroll to position [1547, 0]
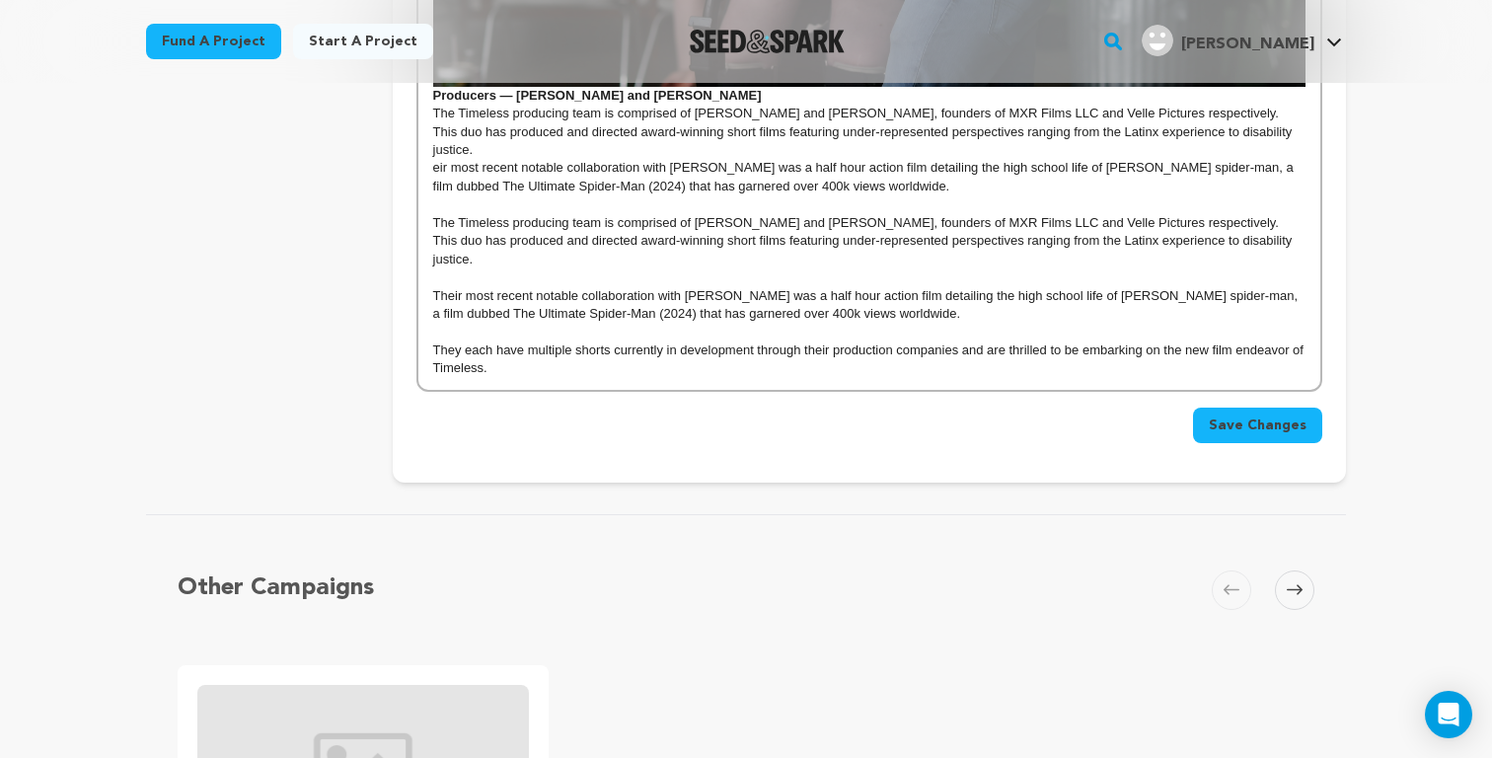
click at [552, 341] on p "They each have multiple shorts currently in development through their productio…" at bounding box center [869, 359] width 872 height 37
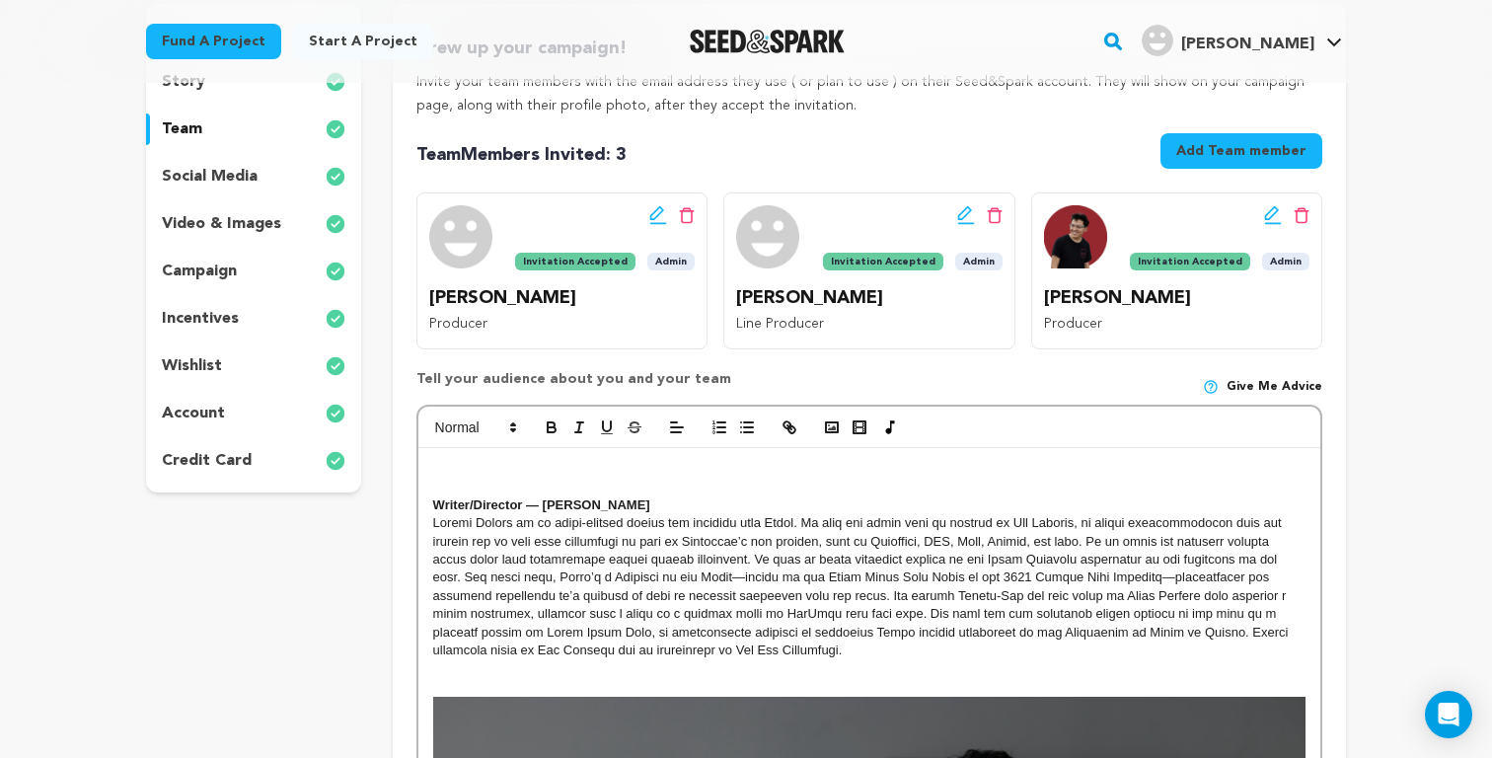
scroll to position [321, 0]
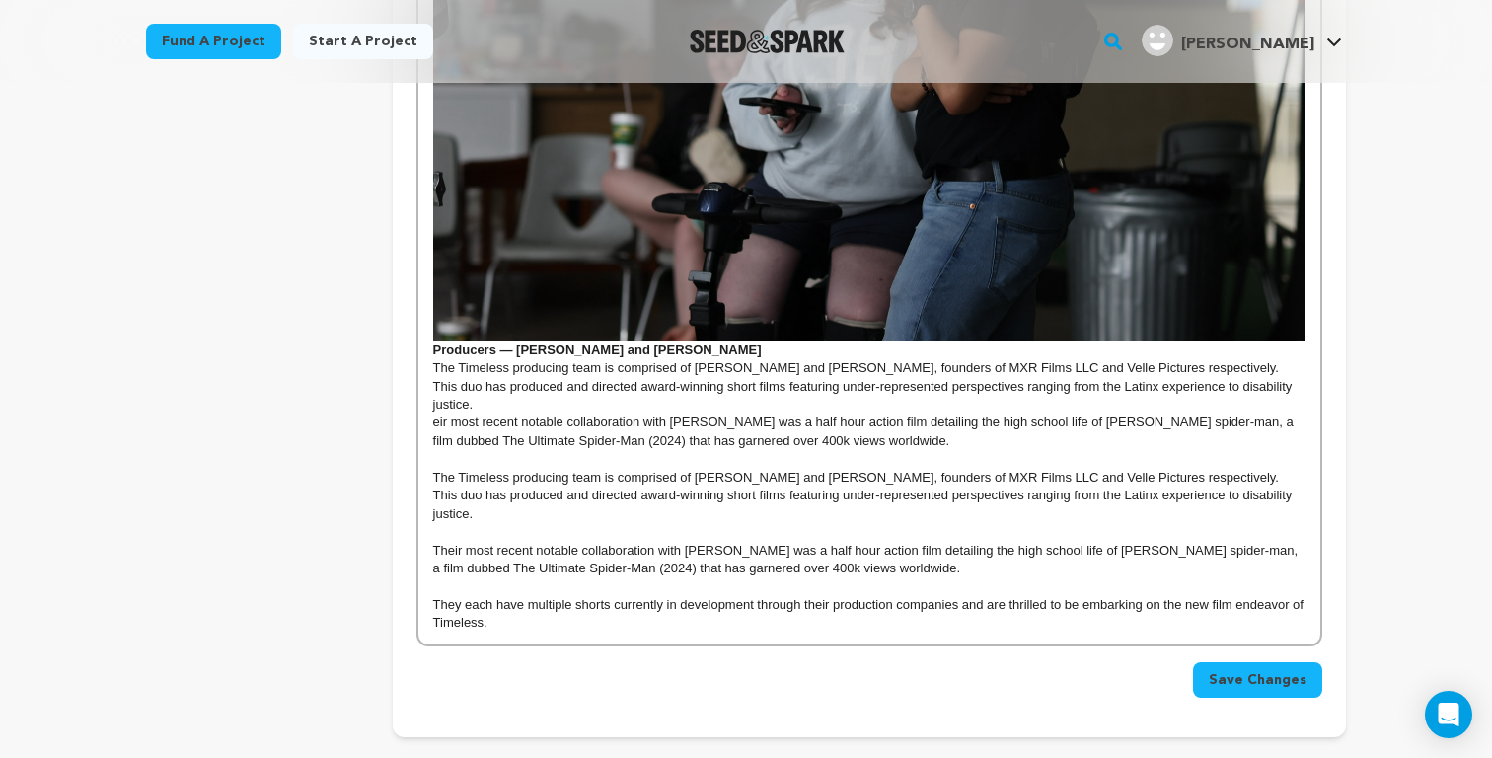
click at [528, 450] on p at bounding box center [869, 459] width 872 height 18
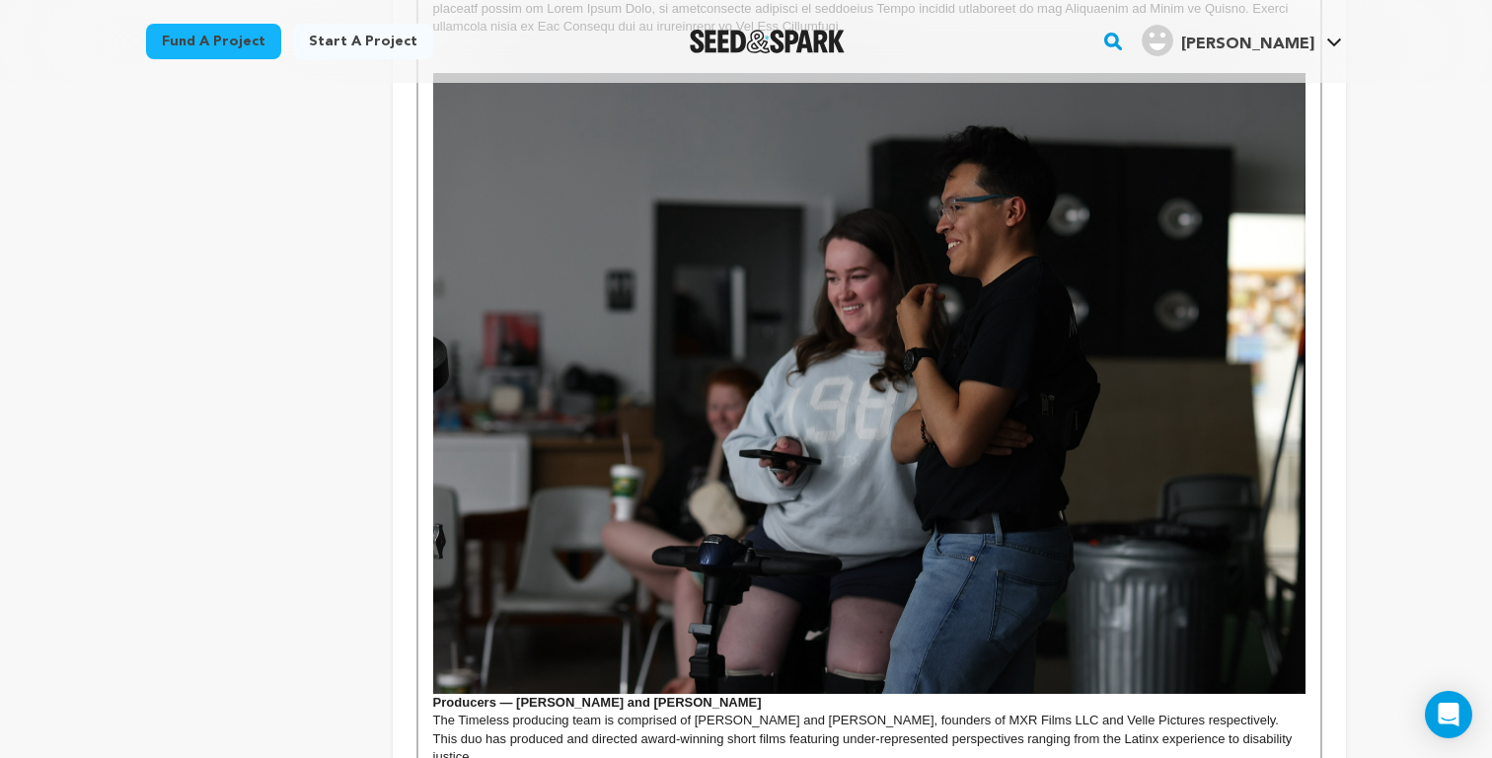
scroll to position [943, 0]
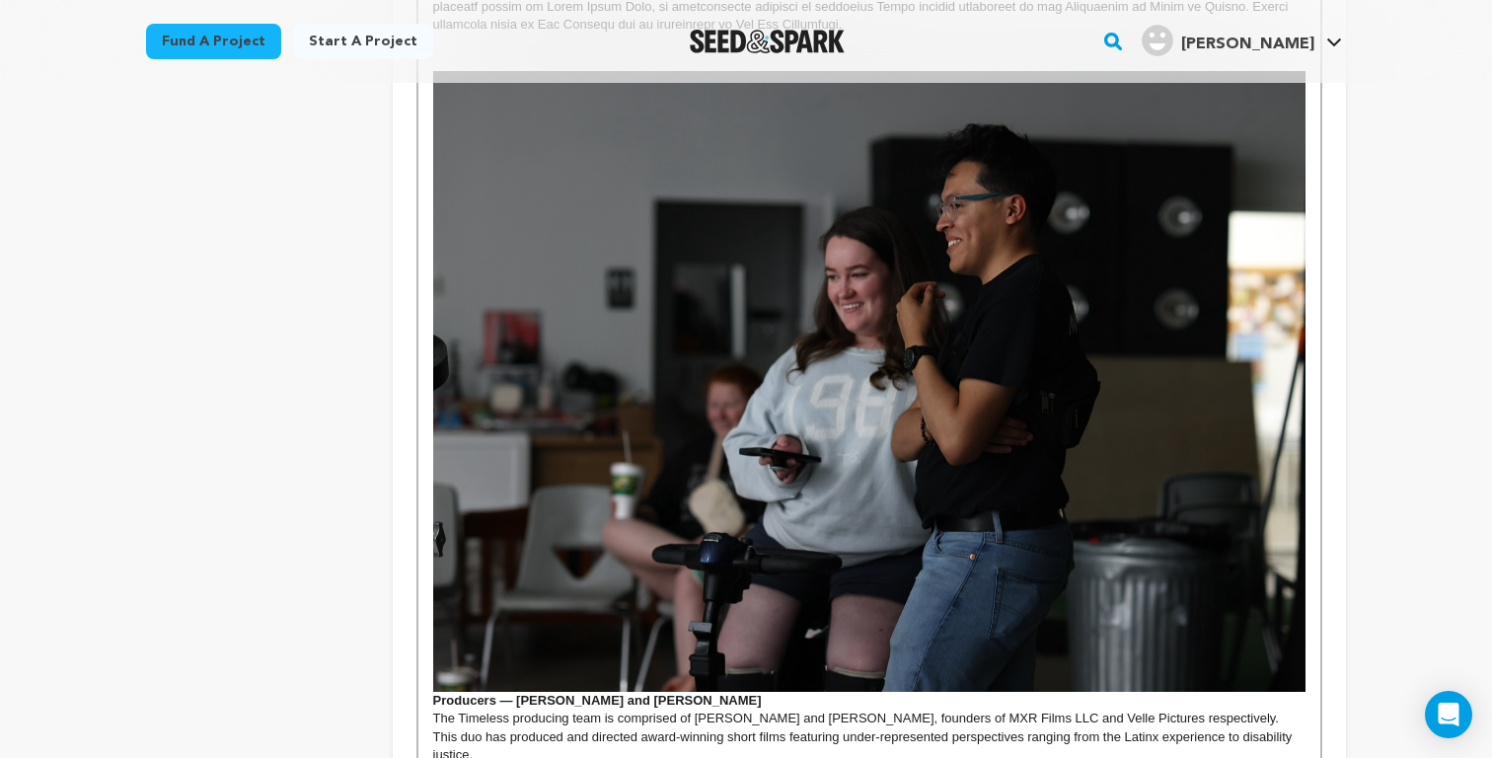
click at [727, 447] on img at bounding box center [869, 381] width 872 height 621
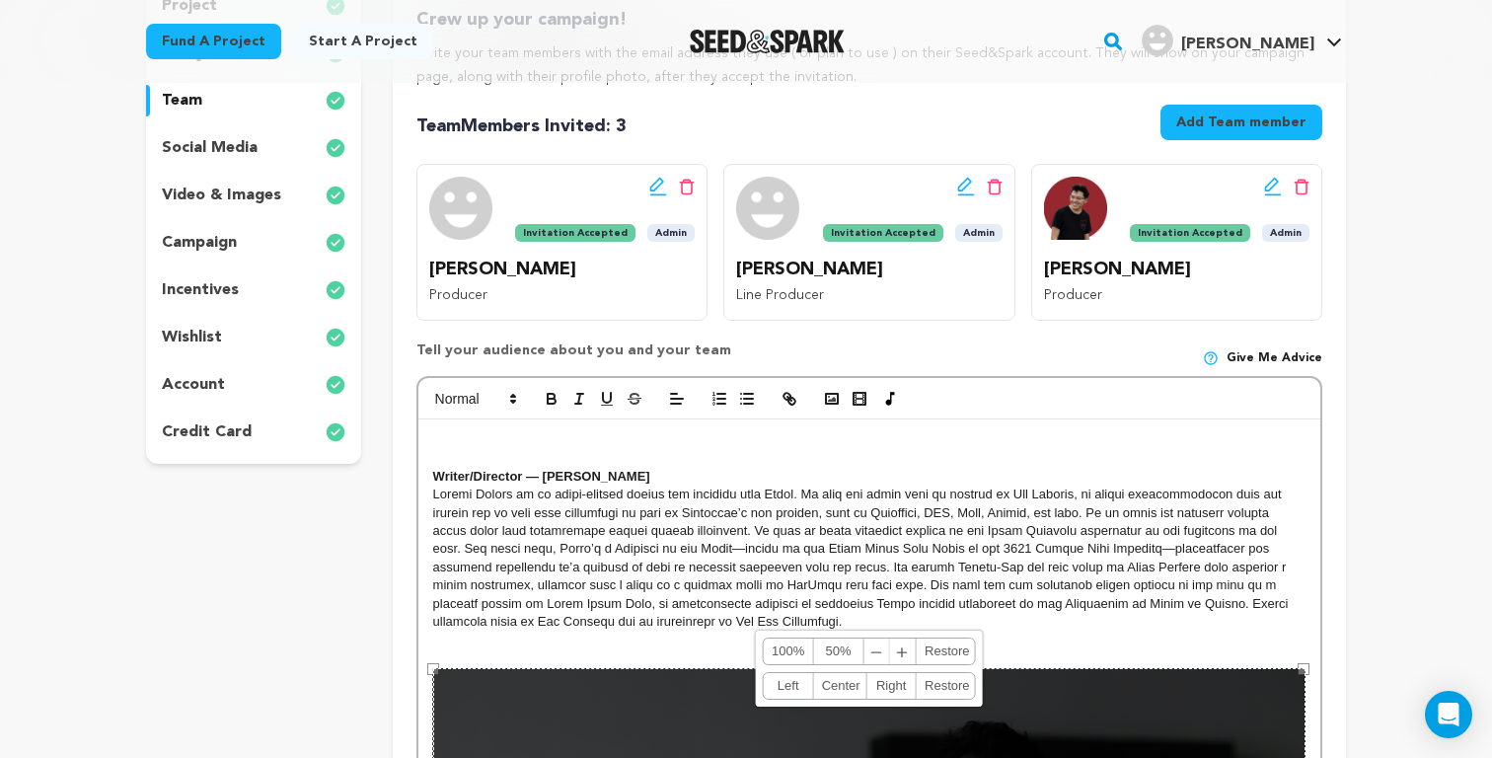
scroll to position [351, 0]
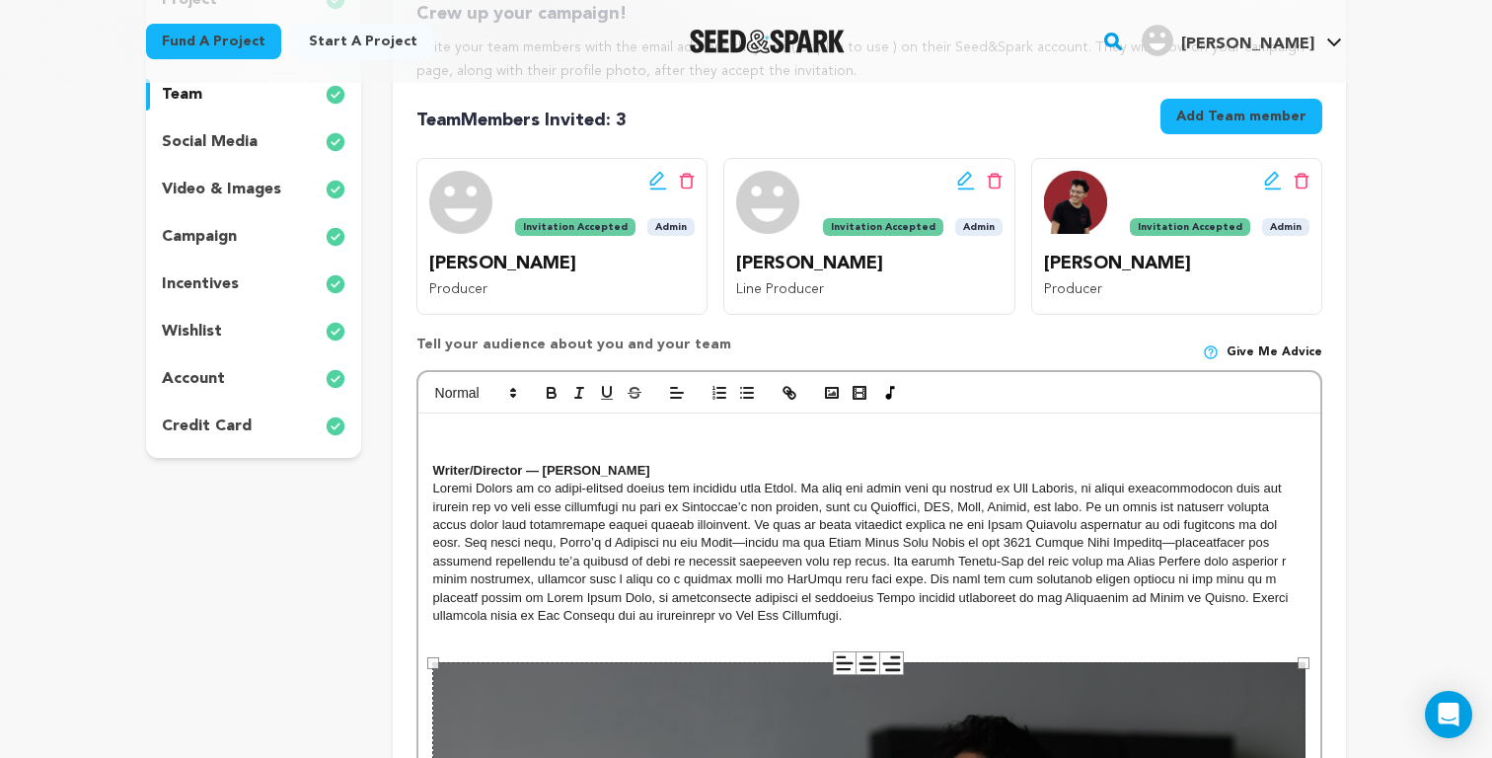
click at [248, 136] on p "social media" at bounding box center [210, 142] width 96 height 24
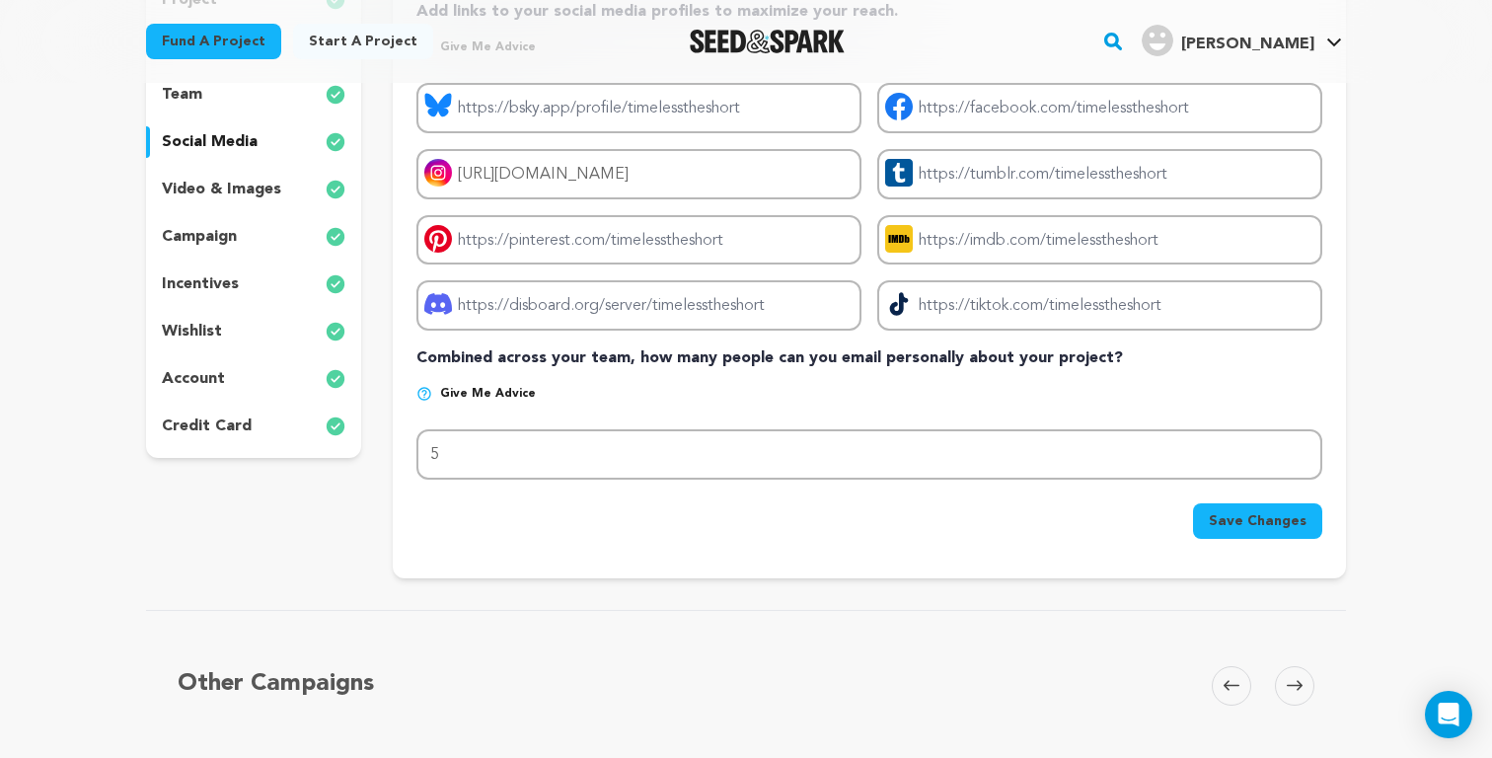
click at [236, 187] on p "video & images" at bounding box center [221, 190] width 119 height 24
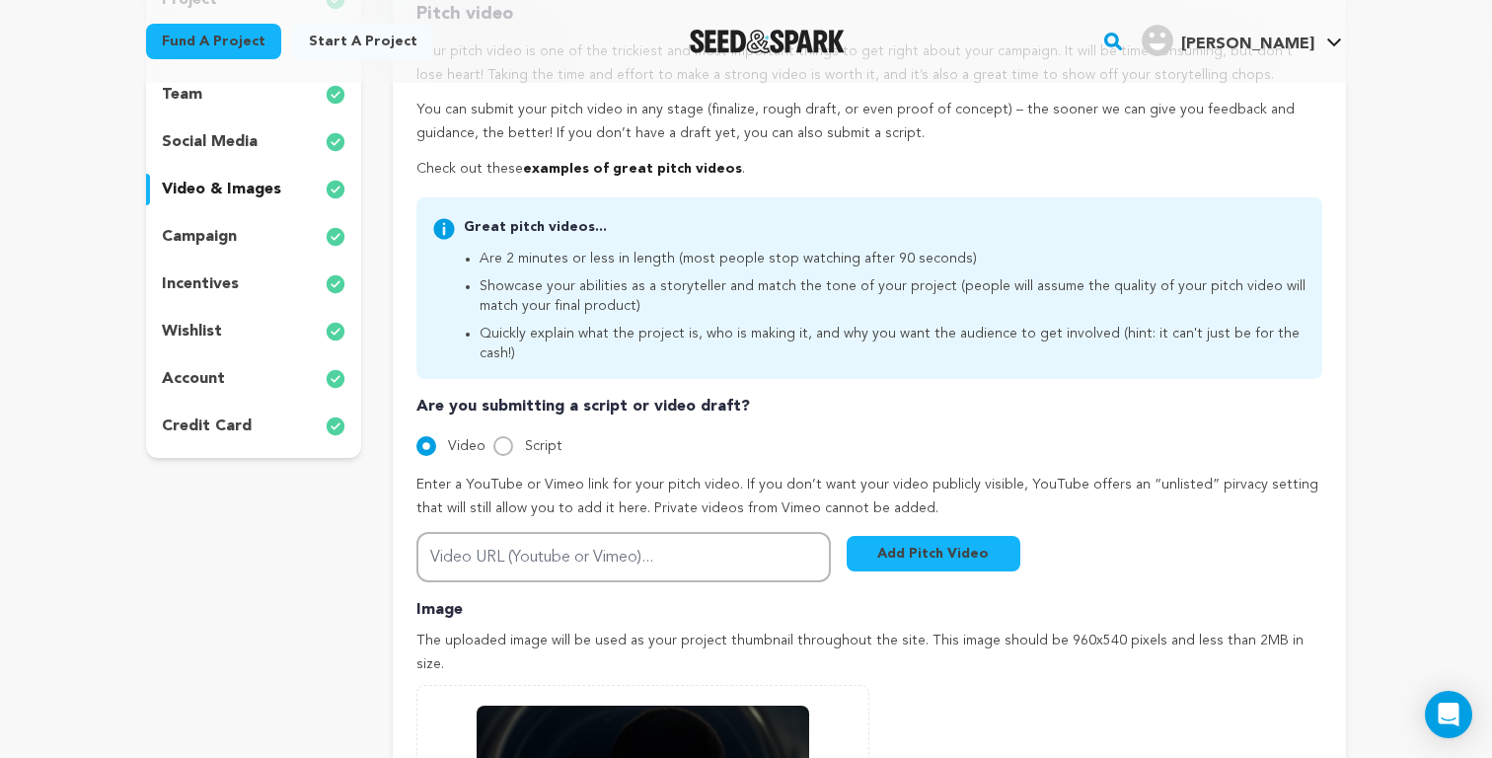
click at [226, 152] on p "social media" at bounding box center [210, 142] width 96 height 24
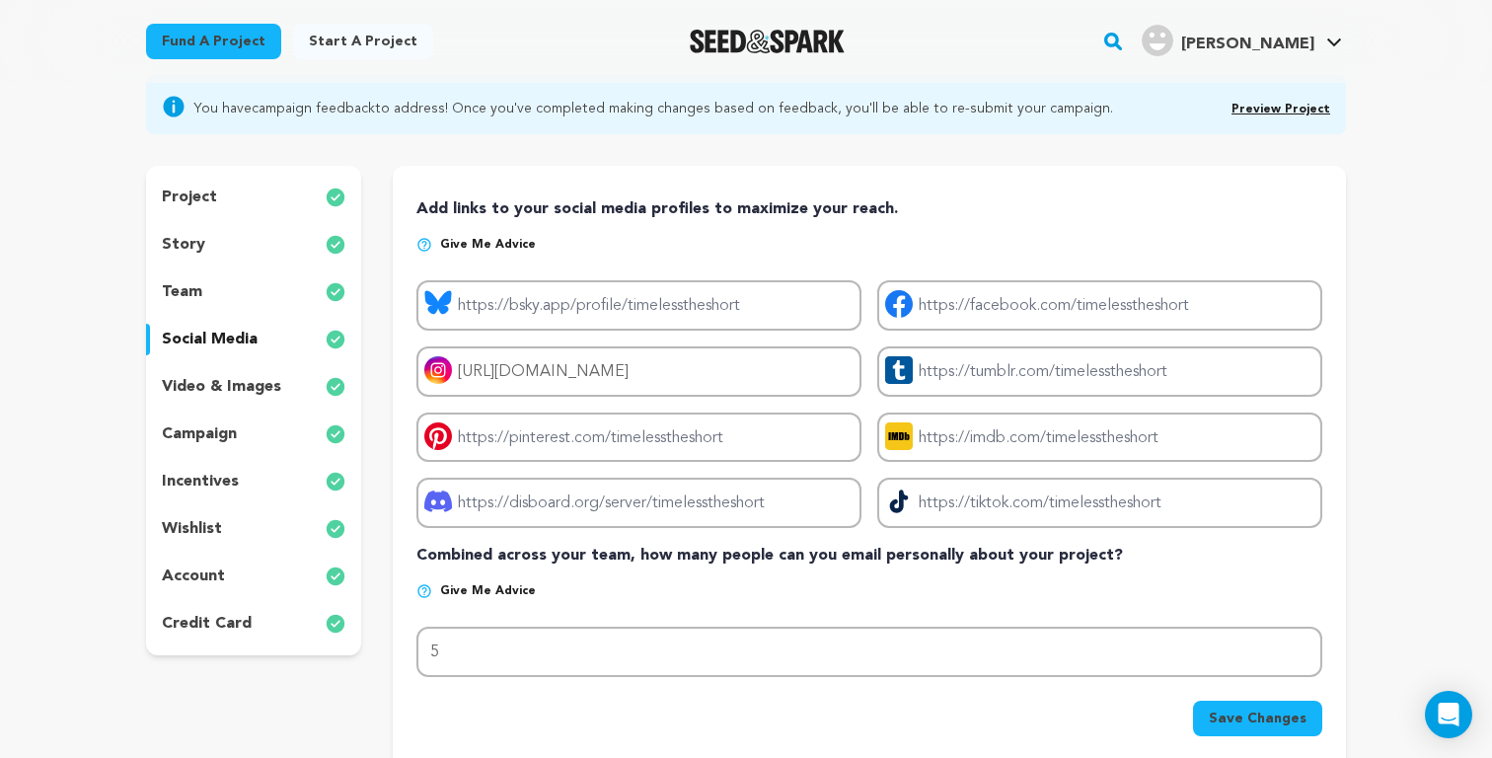
scroll to position [153, 0]
click at [228, 398] on p "video & images" at bounding box center [221, 388] width 119 height 24
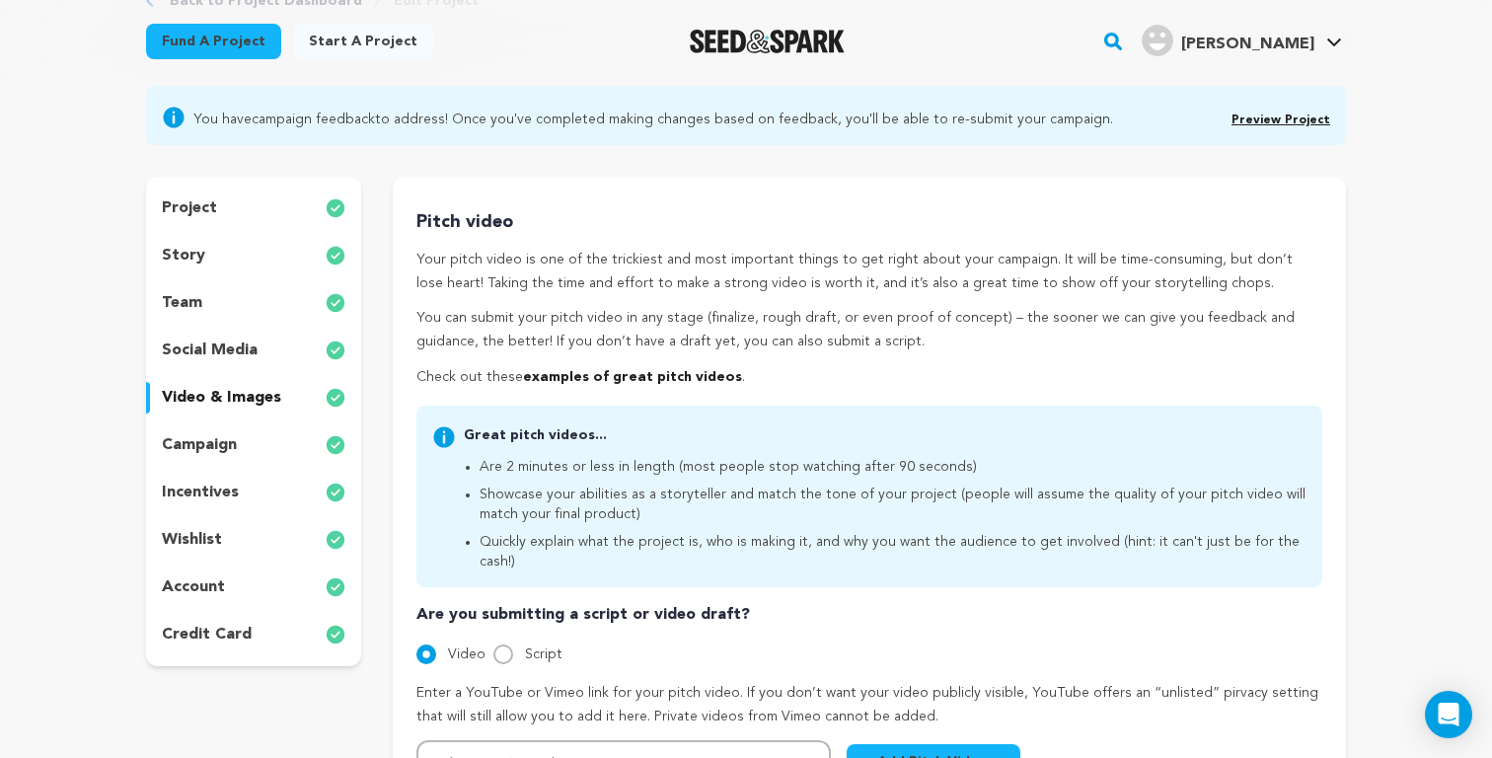
scroll to position [114, 0]
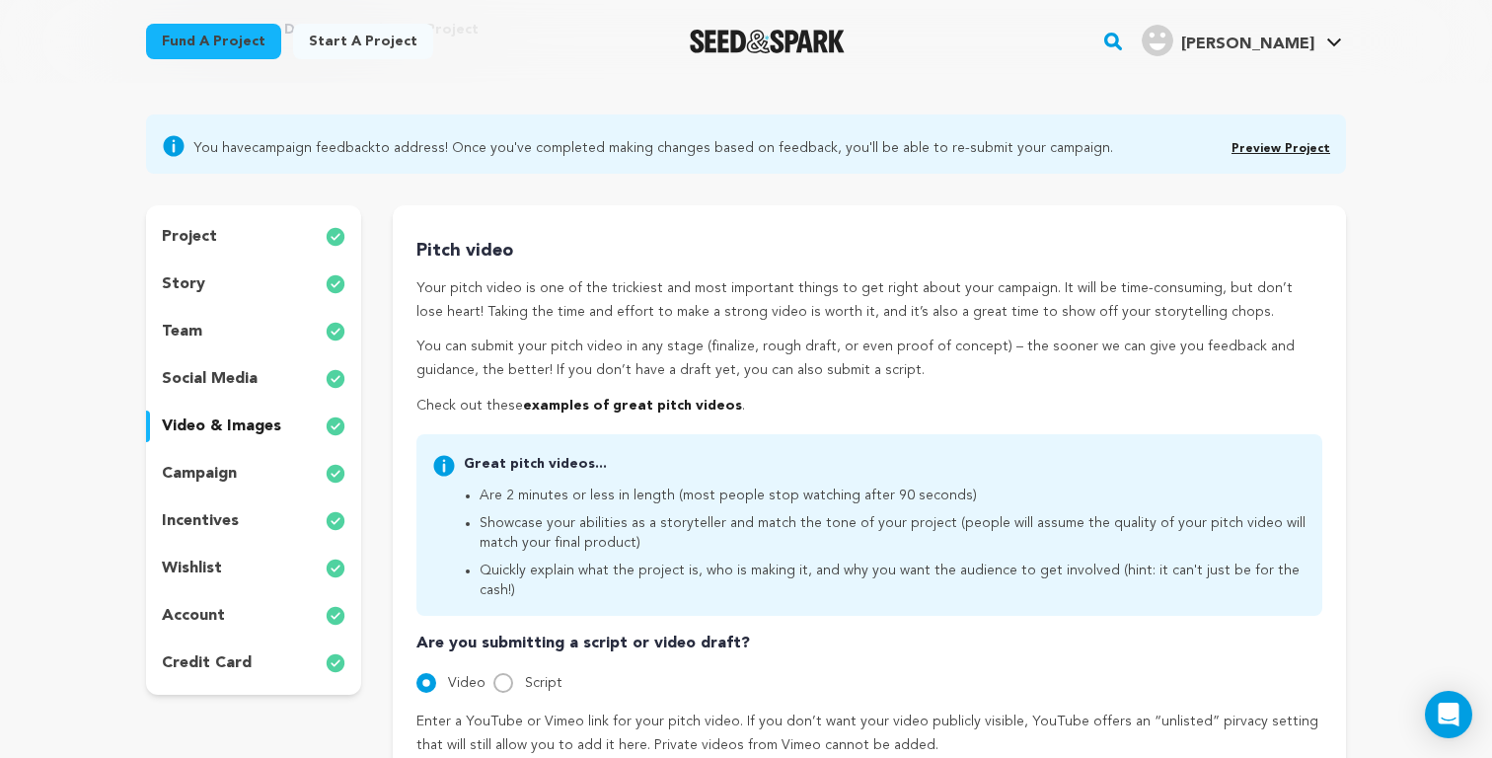
click at [223, 332] on div "team" at bounding box center [253, 332] width 215 height 32
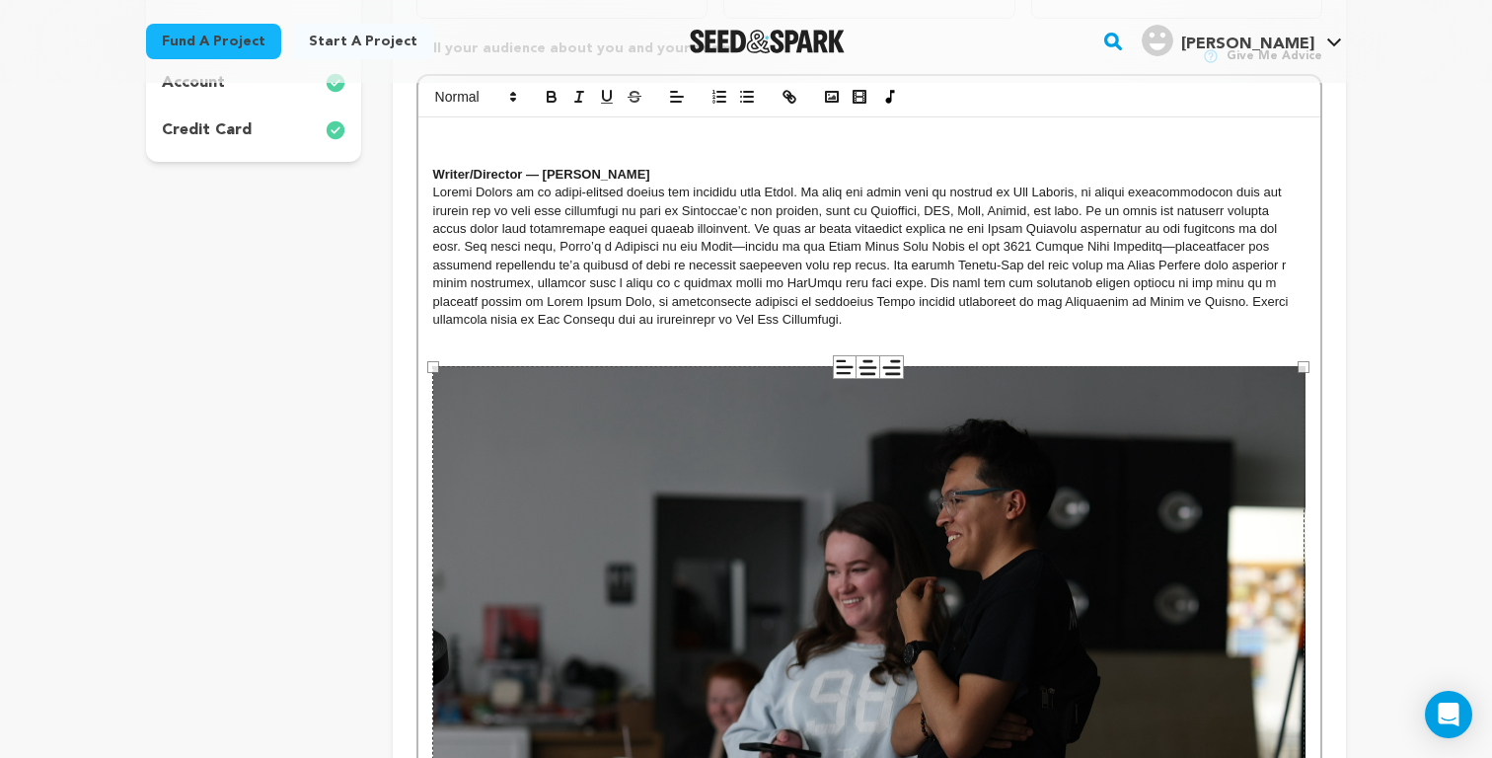
scroll to position [643, 0]
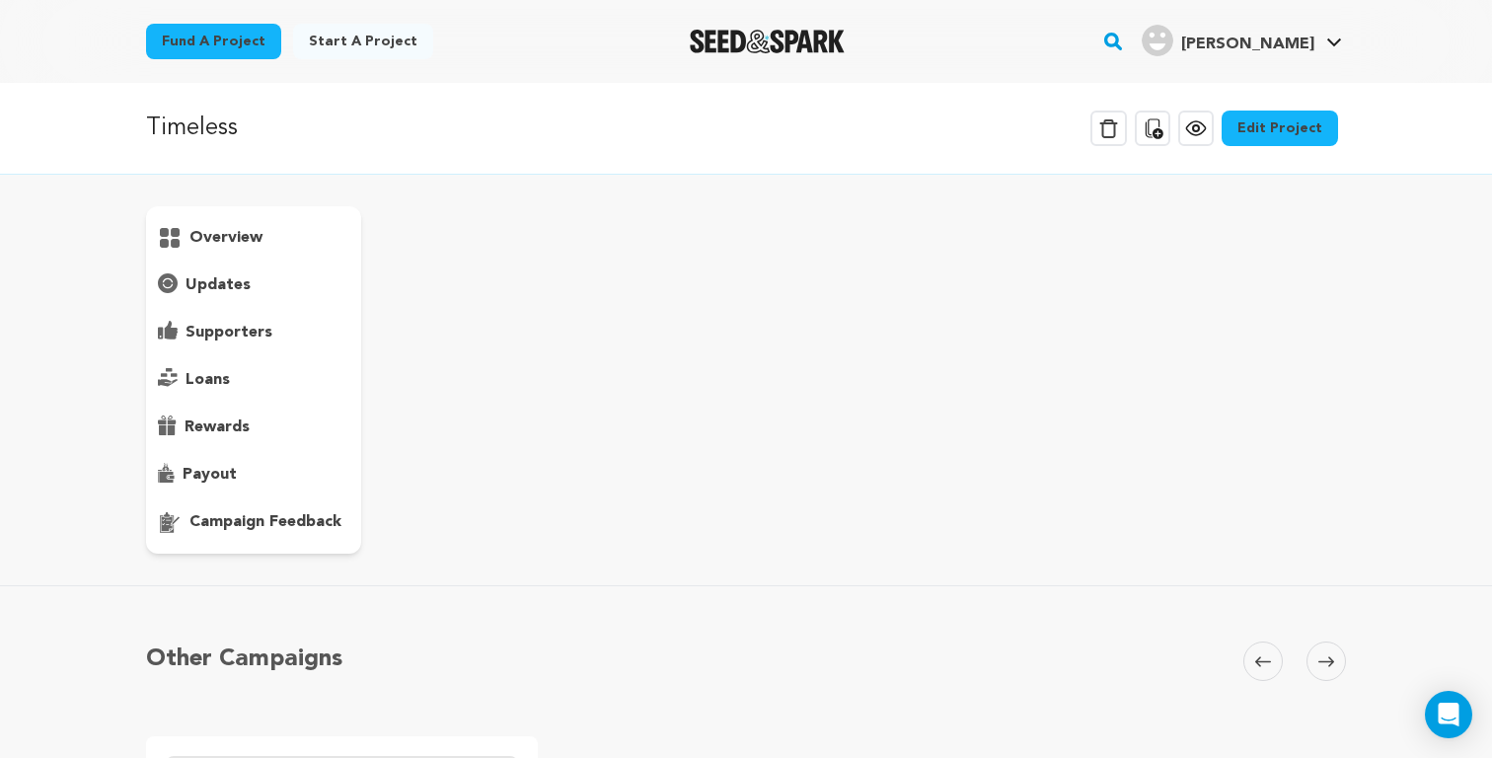
click at [254, 513] on p "campaign feedback" at bounding box center [265, 522] width 152 height 24
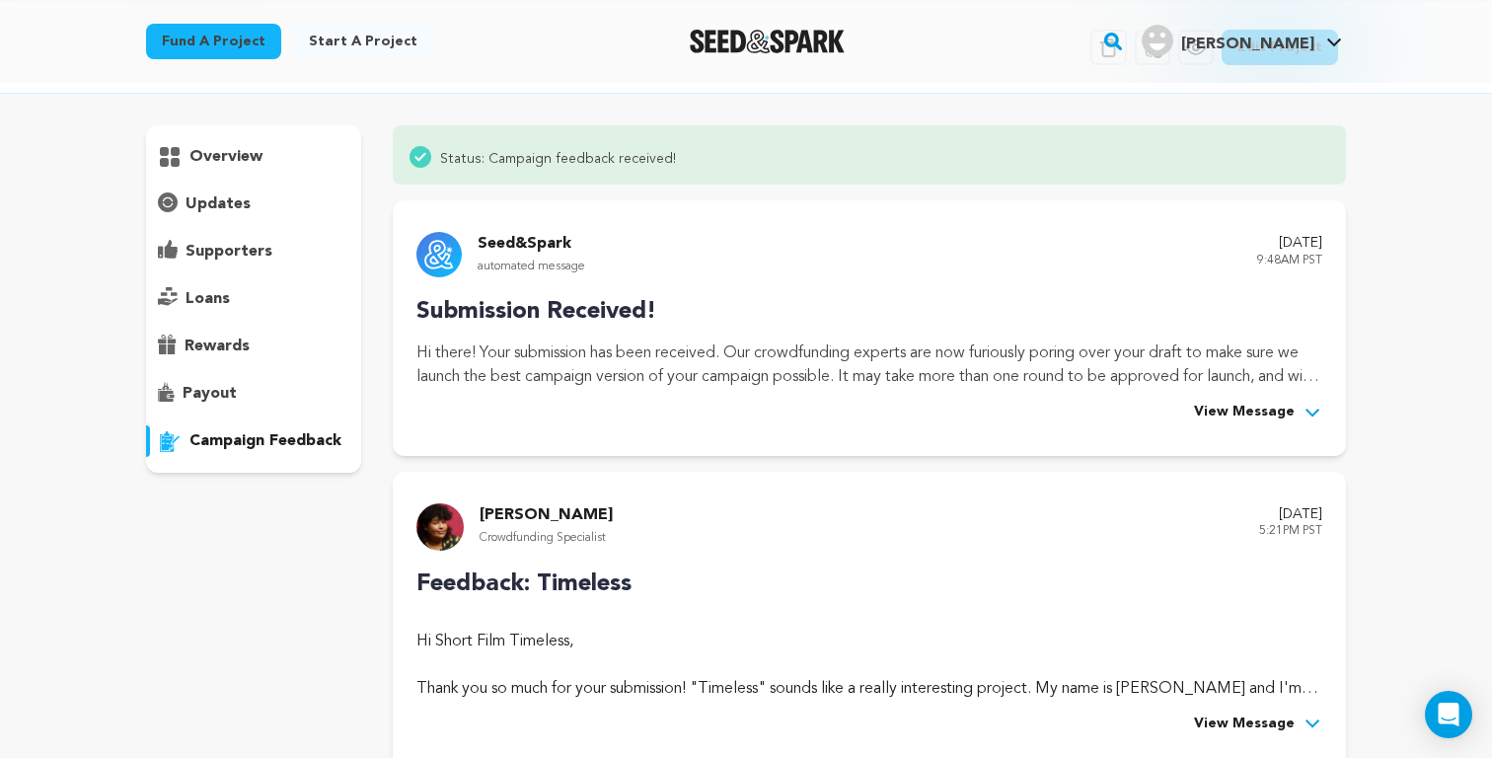
scroll to position [95, 0]
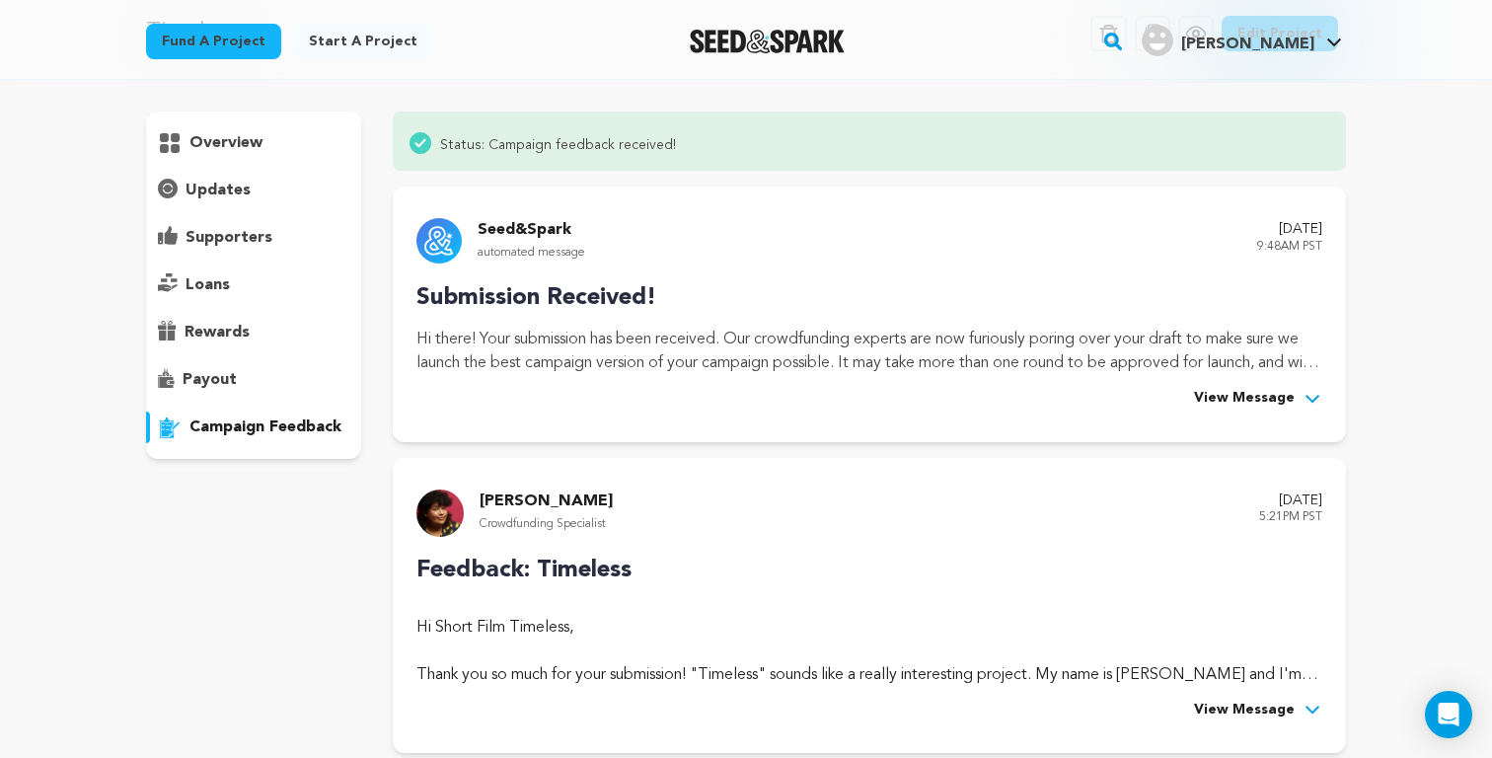
click at [1239, 405] on span "View Message" at bounding box center [1244, 399] width 101 height 24
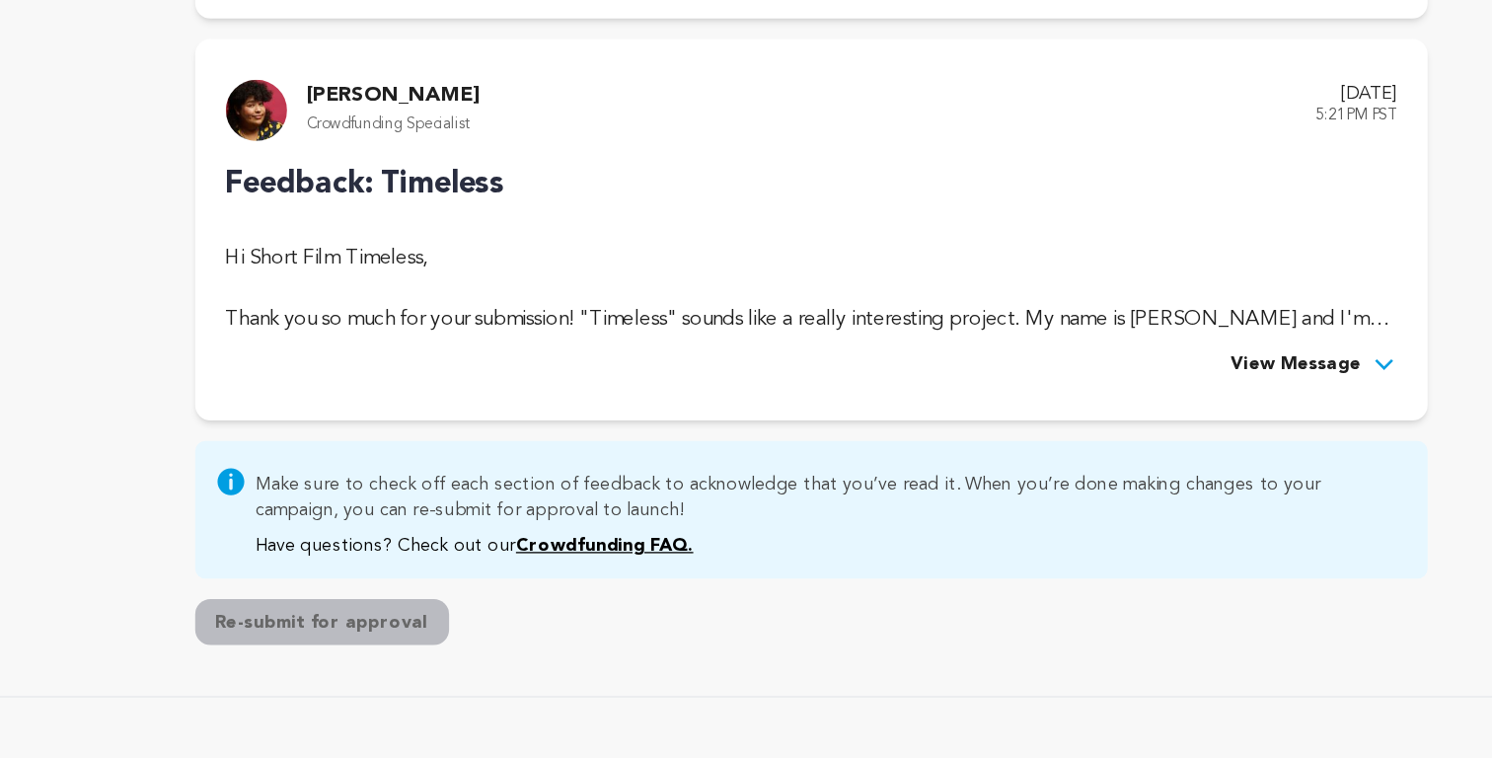
scroll to position [1030, 0]
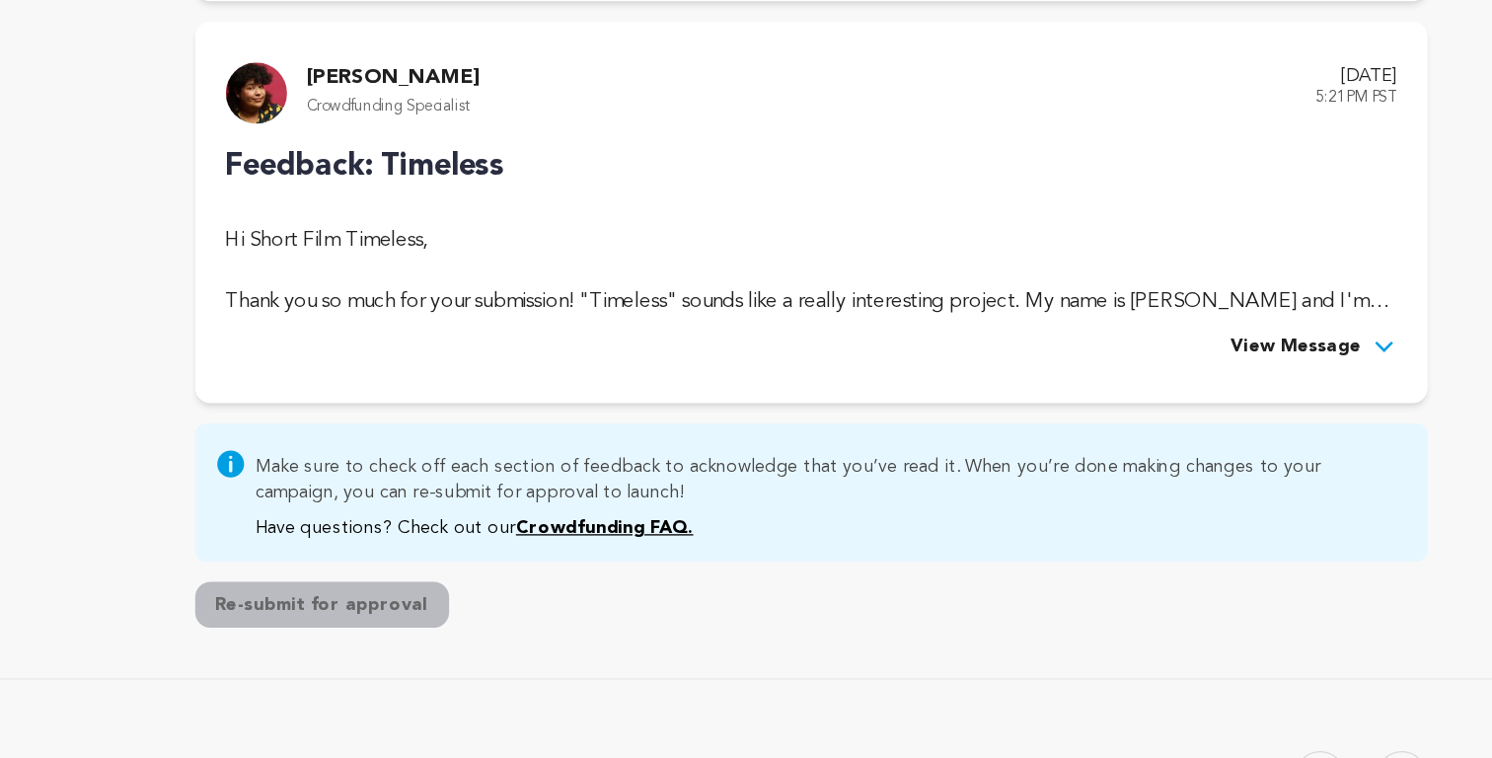
click at [1230, 415] on span "View Message" at bounding box center [1244, 407] width 101 height 24
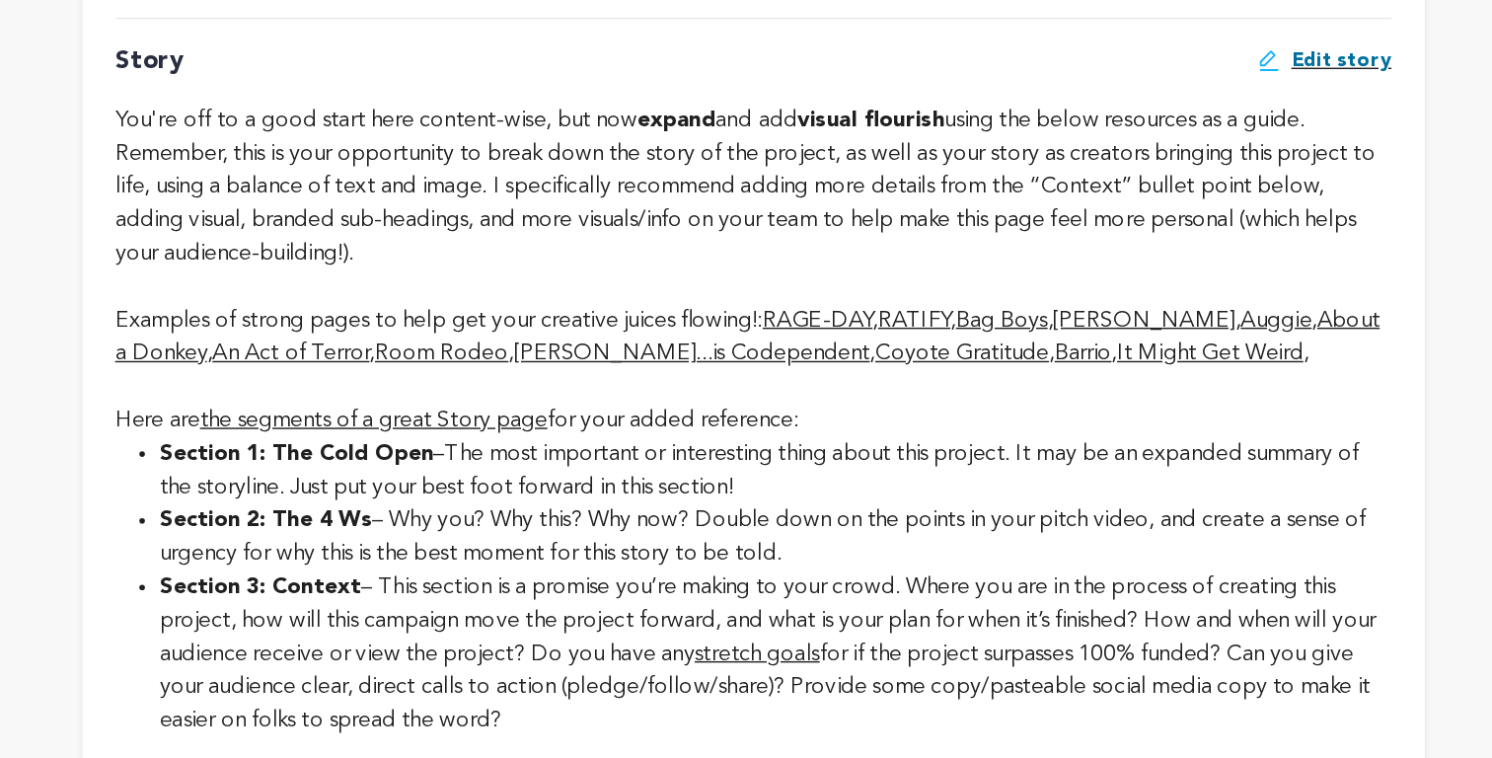
scroll to position [4163, 0]
